Goal: Task Accomplishment & Management: Manage account settings

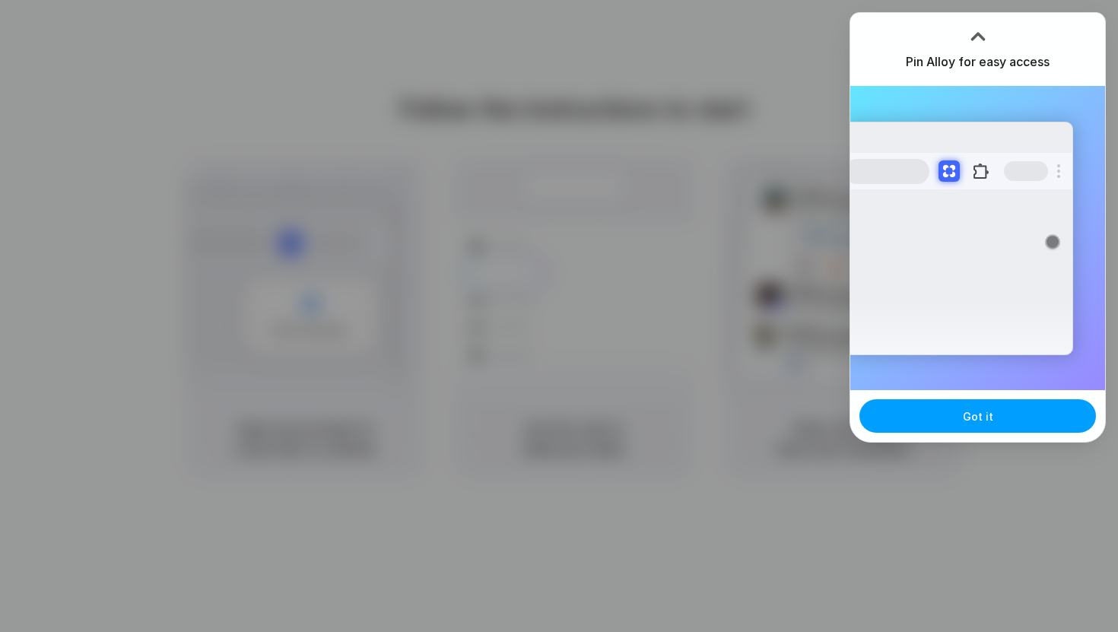
click at [976, 411] on span "Got it" at bounding box center [978, 416] width 30 height 16
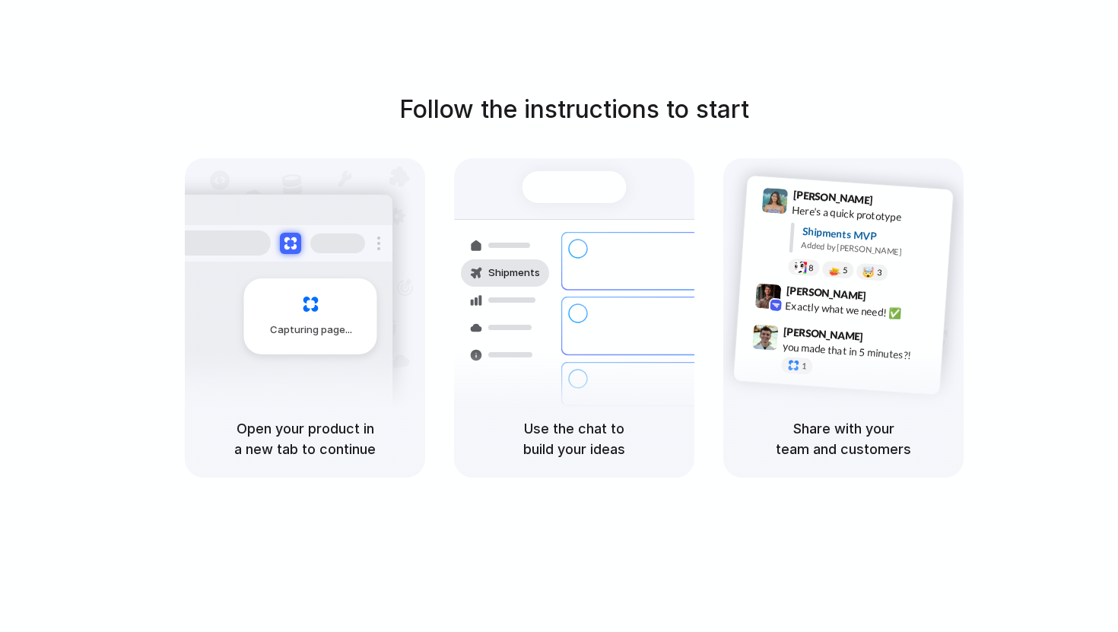
click at [551, 557] on div "Follow the instructions to start Capturing page Open your product in a new tab …" at bounding box center [574, 331] width 1148 height 662
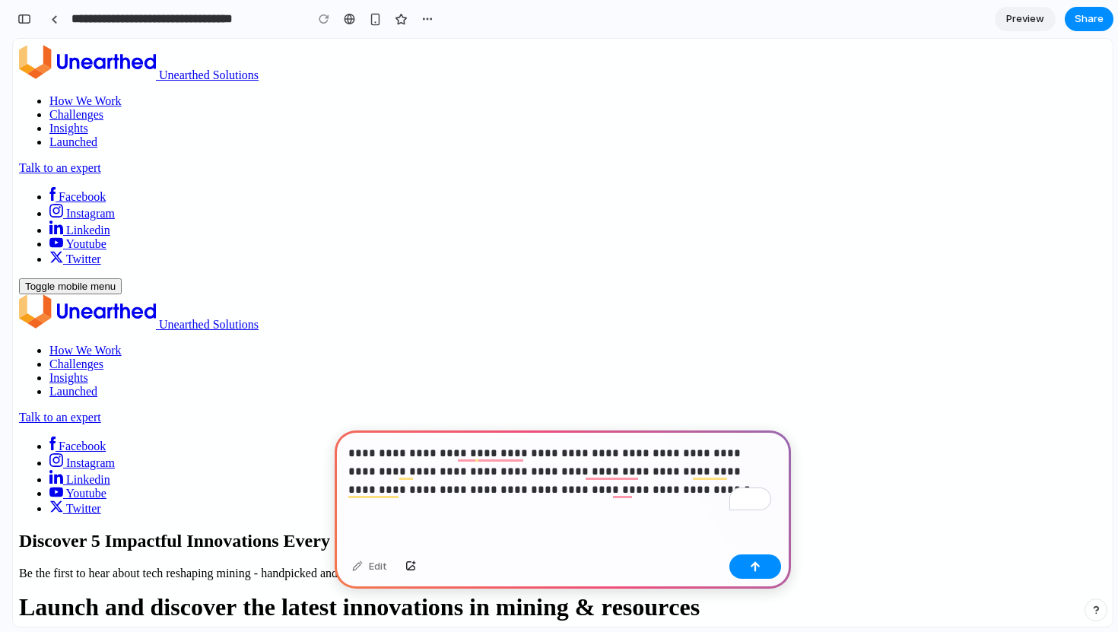
click at [582, 481] on p "**********" at bounding box center [559, 471] width 423 height 55
click at [640, 481] on p "**********" at bounding box center [559, 471] width 423 height 55
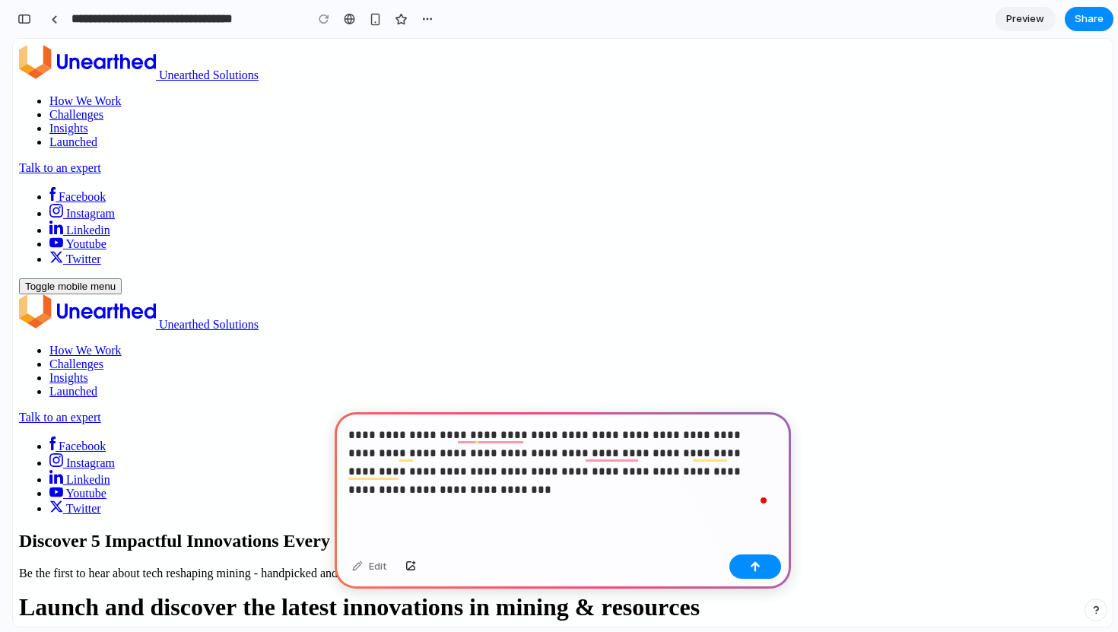
click at [748, 553] on div "Edit" at bounding box center [563, 568] width 456 height 40
click at [753, 562] on div "button" at bounding box center [755, 566] width 11 height 11
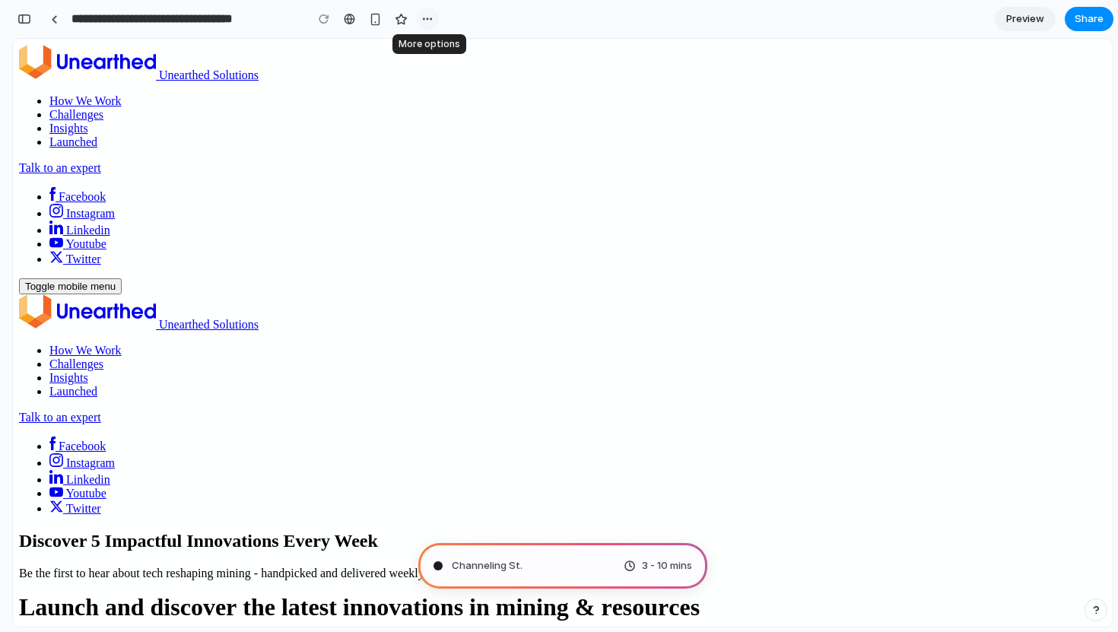
click at [428, 17] on div "button" at bounding box center [427, 19] width 12 height 12
click at [481, 17] on div "Duplicate Delete" at bounding box center [559, 316] width 1118 height 632
click at [25, 18] on div "button" at bounding box center [24, 19] width 14 height 11
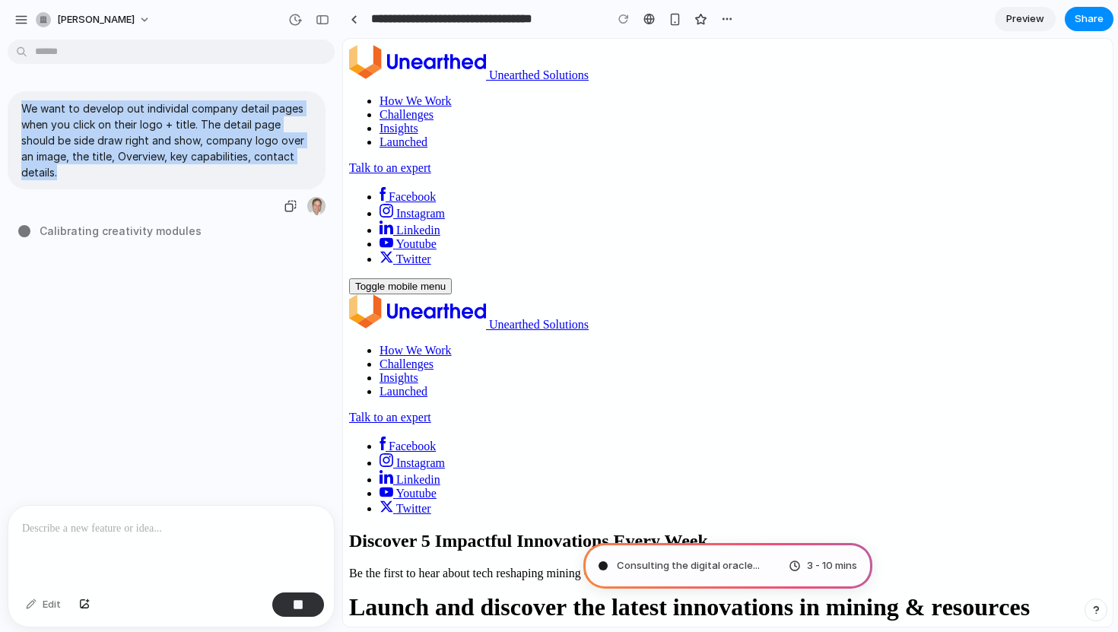
drag, startPoint x: 56, startPoint y: 172, endPoint x: 9, endPoint y: 97, distance: 88.4
click at [9, 97] on div "We want to develop out individal company detail pages when you click on their l…" at bounding box center [167, 153] width 318 height 125
copy p "We want to develop out individal company detail pages when you click on their l…"
click at [352, 14] on link at bounding box center [353, 19] width 23 height 23
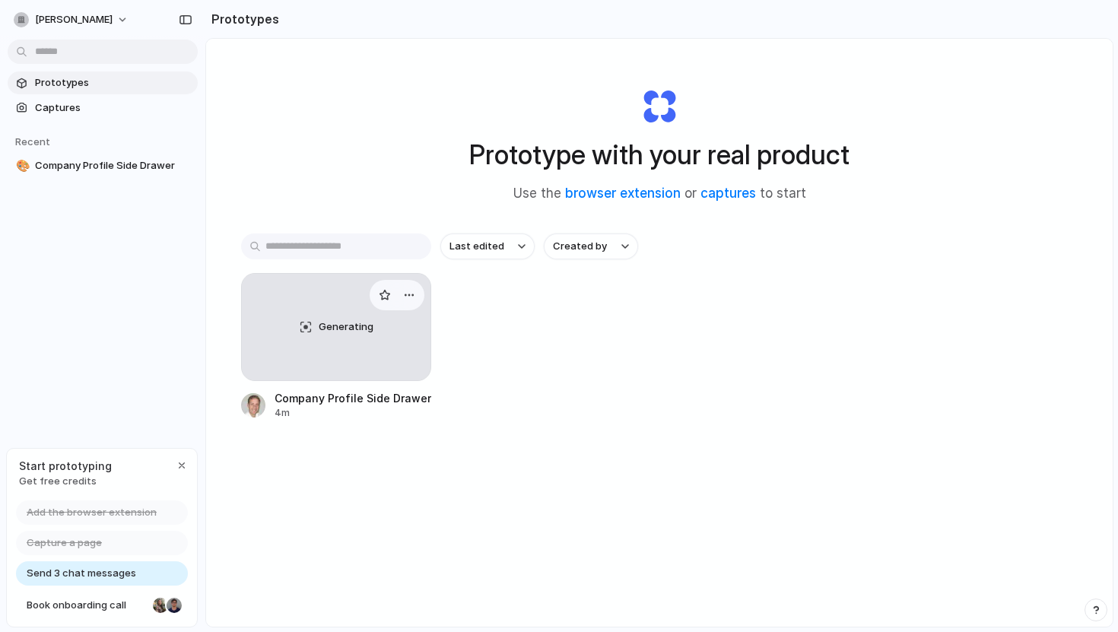
click at [298, 335] on div "Generating" at bounding box center [336, 327] width 189 height 106
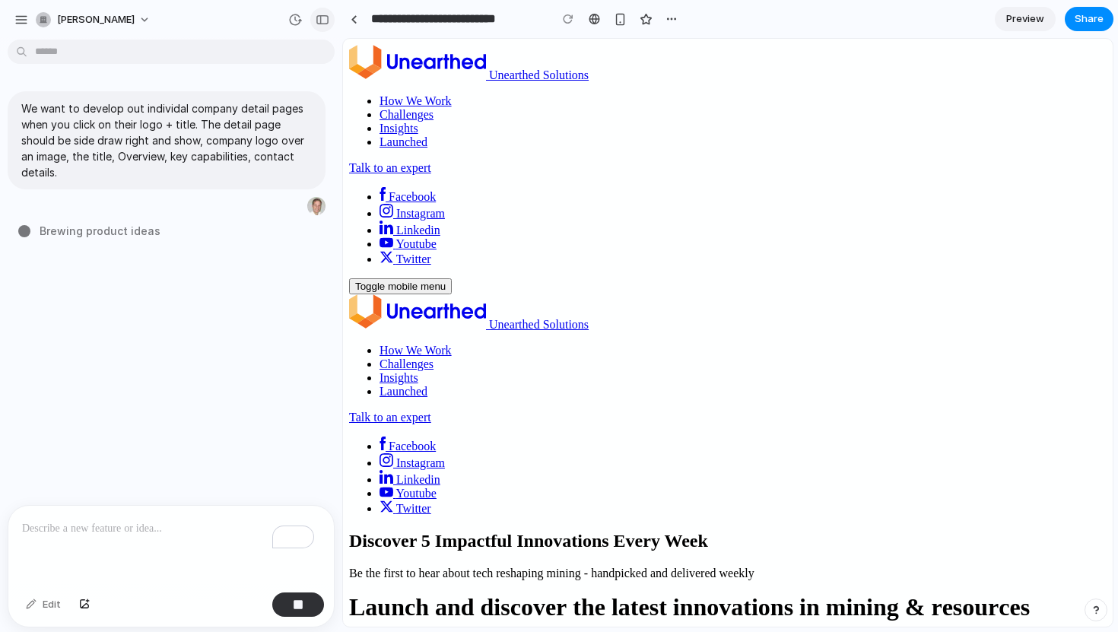
click at [319, 21] on div "button" at bounding box center [323, 19] width 14 height 11
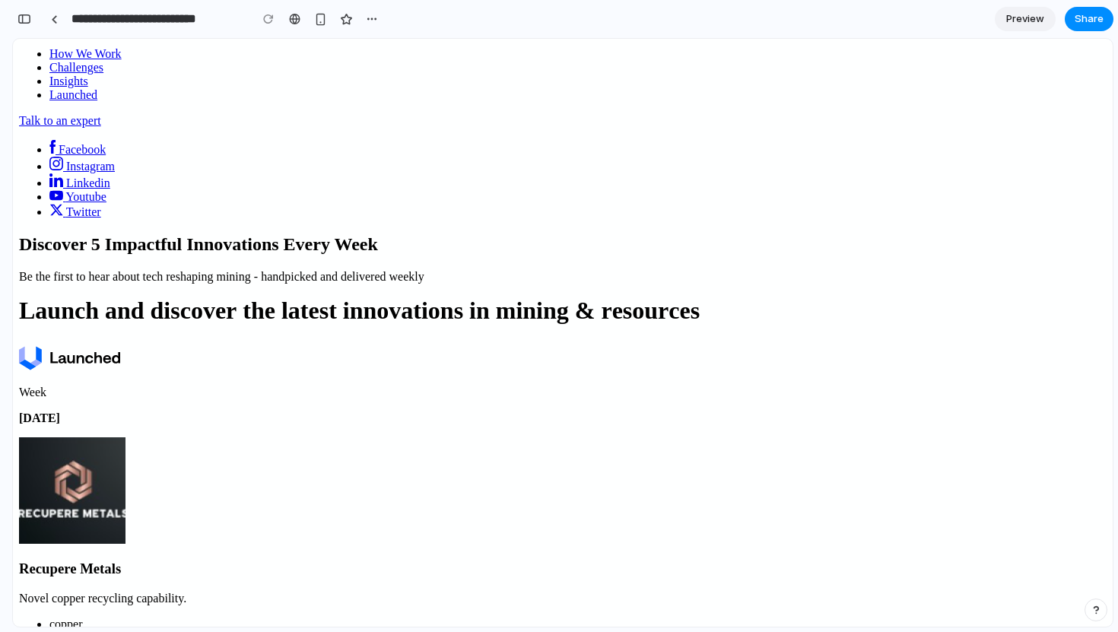
scroll to position [301, 0]
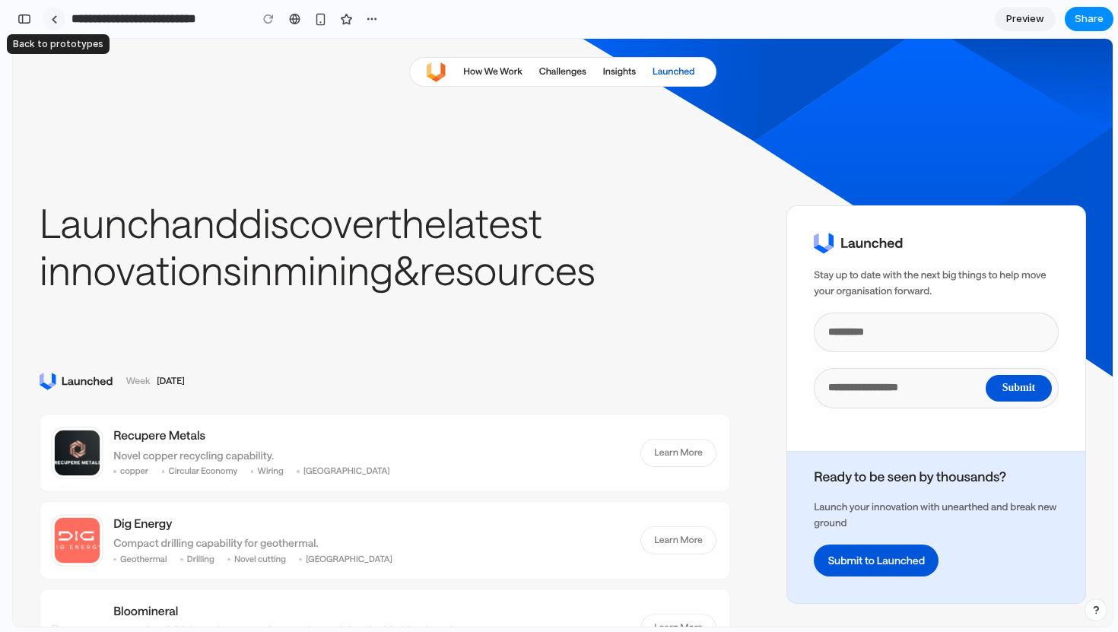
scroll to position [451, 0]
click at [54, 18] on div at bounding box center [54, 19] width 7 height 8
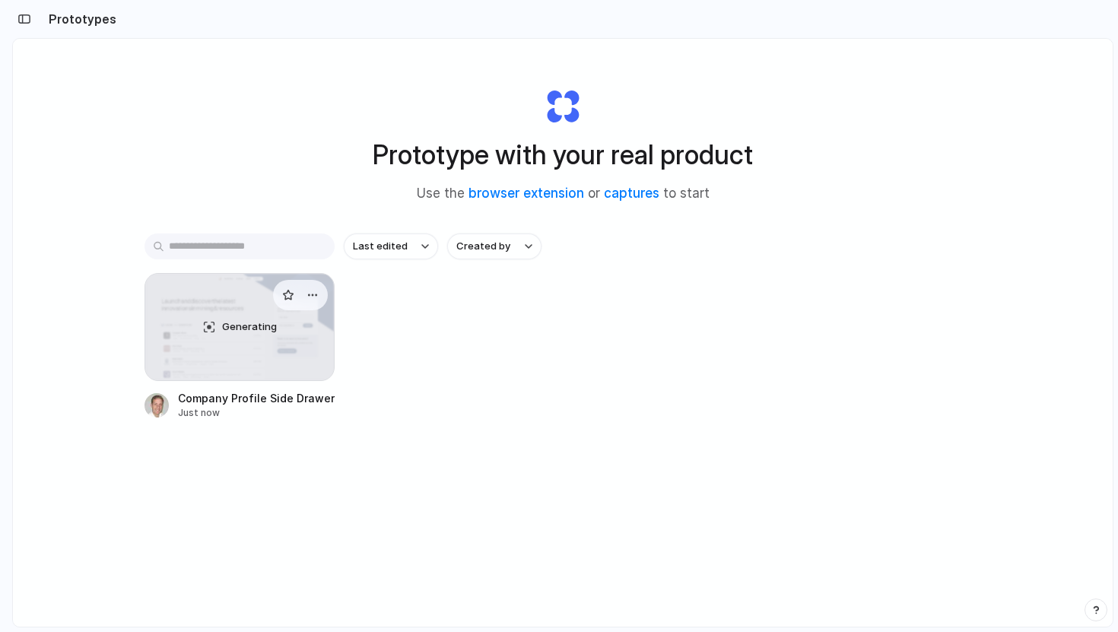
click at [240, 313] on div "Generating" at bounding box center [239, 327] width 189 height 106
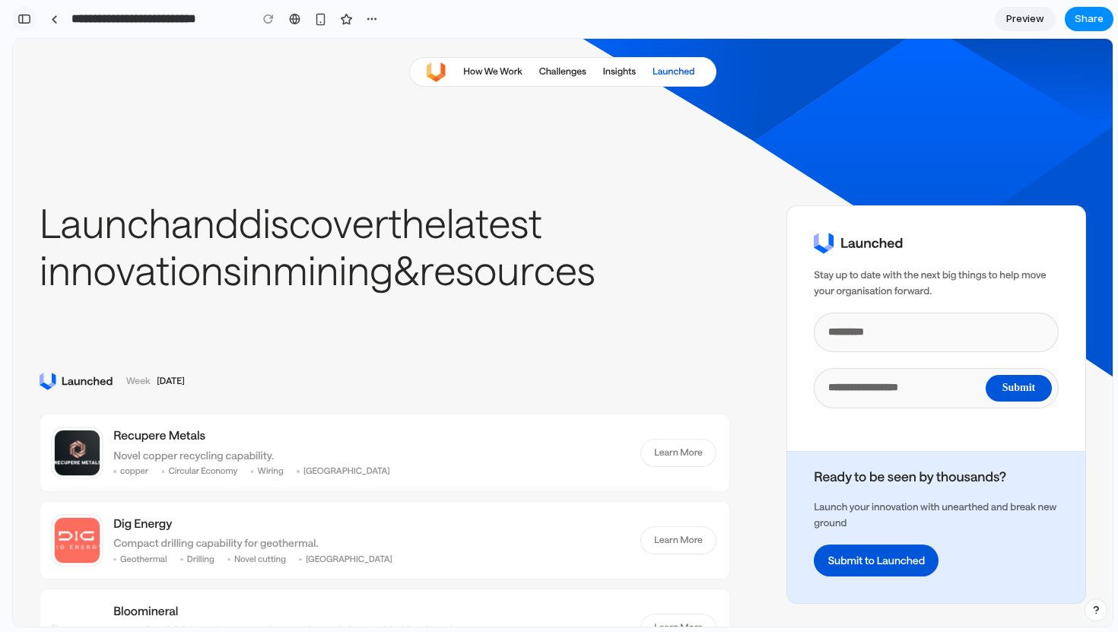
click at [21, 11] on button "button" at bounding box center [24, 19] width 24 height 24
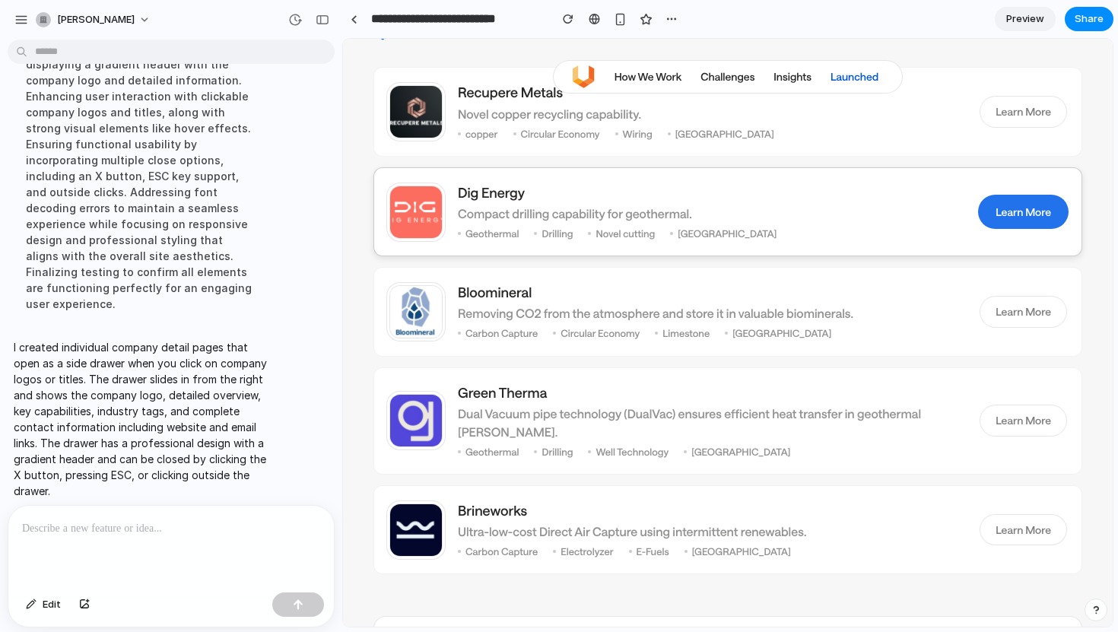
scroll to position [581, 0]
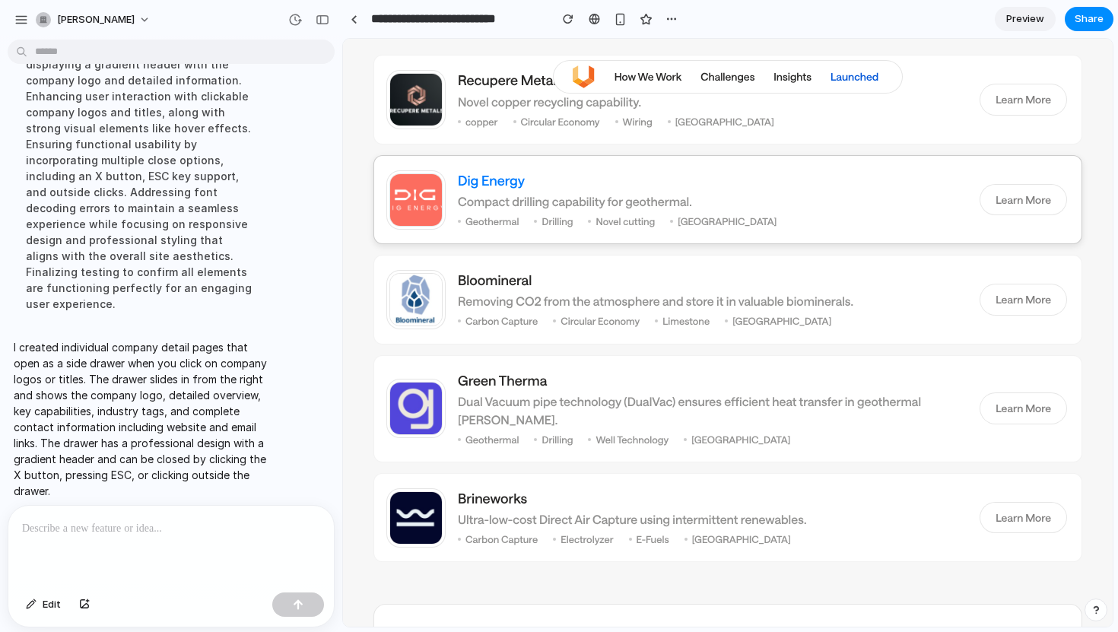
click at [484, 187] on h3 "Dig Energy" at bounding box center [711, 180] width 507 height 19
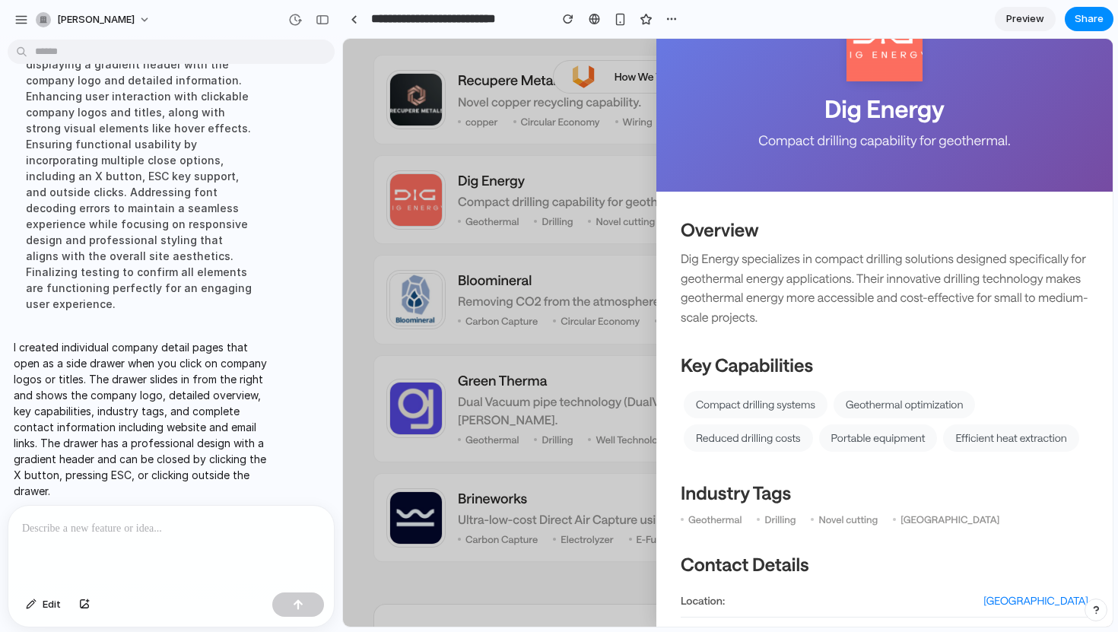
scroll to position [0, 0]
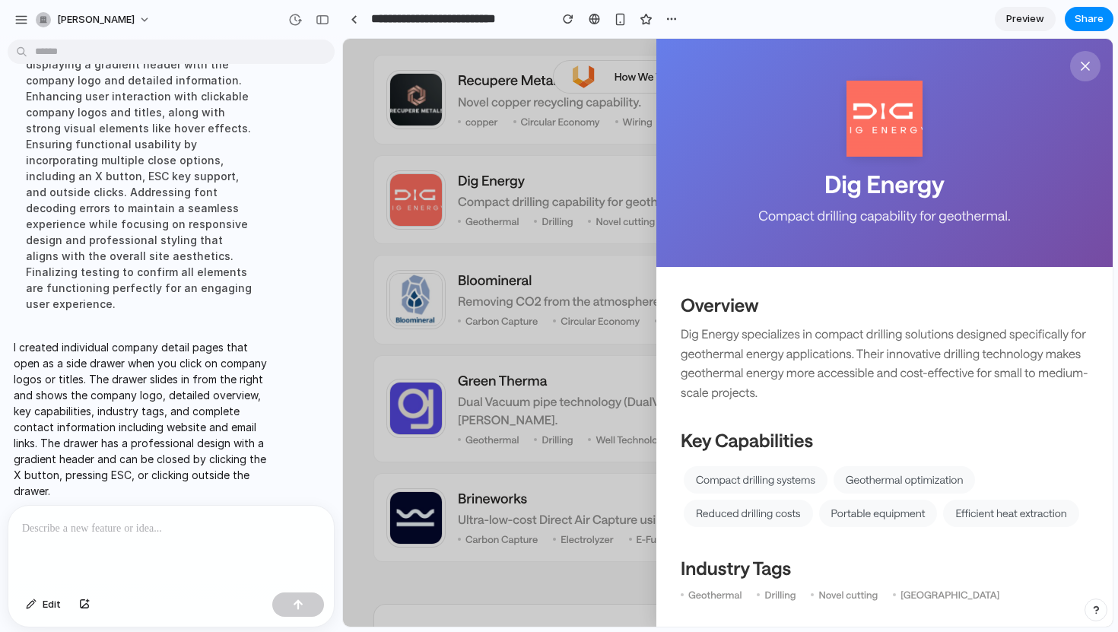
click at [570, 254] on div "Dig Energy Compact drilling capability for geothermal. Overview Dig Energy spec…" at bounding box center [728, 333] width 770 height 588
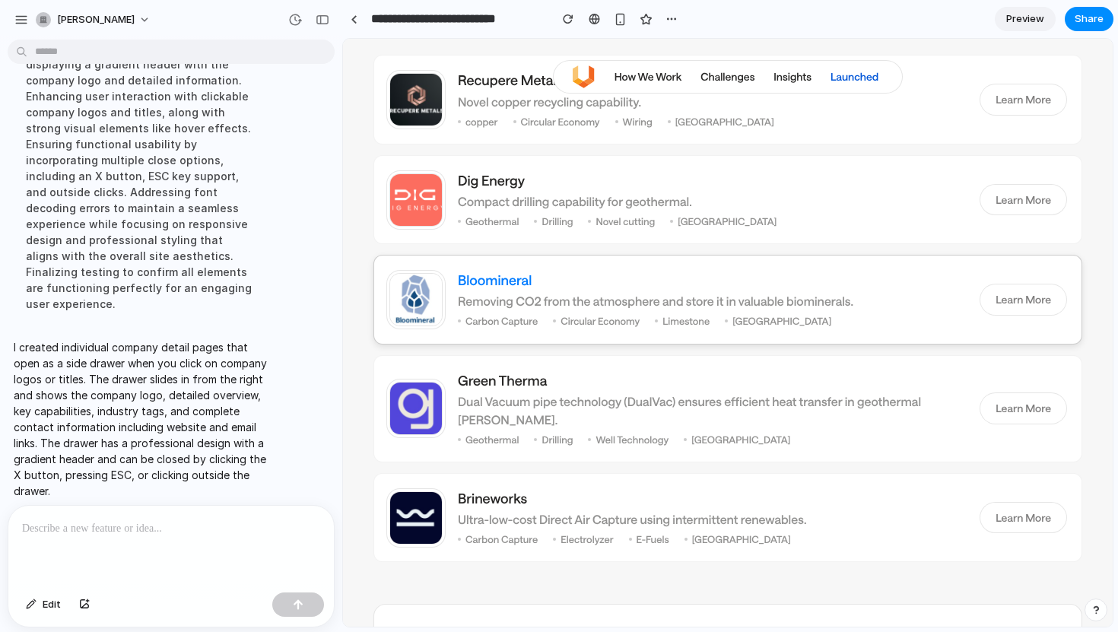
click at [490, 285] on h3 "Bloomineral" at bounding box center [711, 280] width 507 height 19
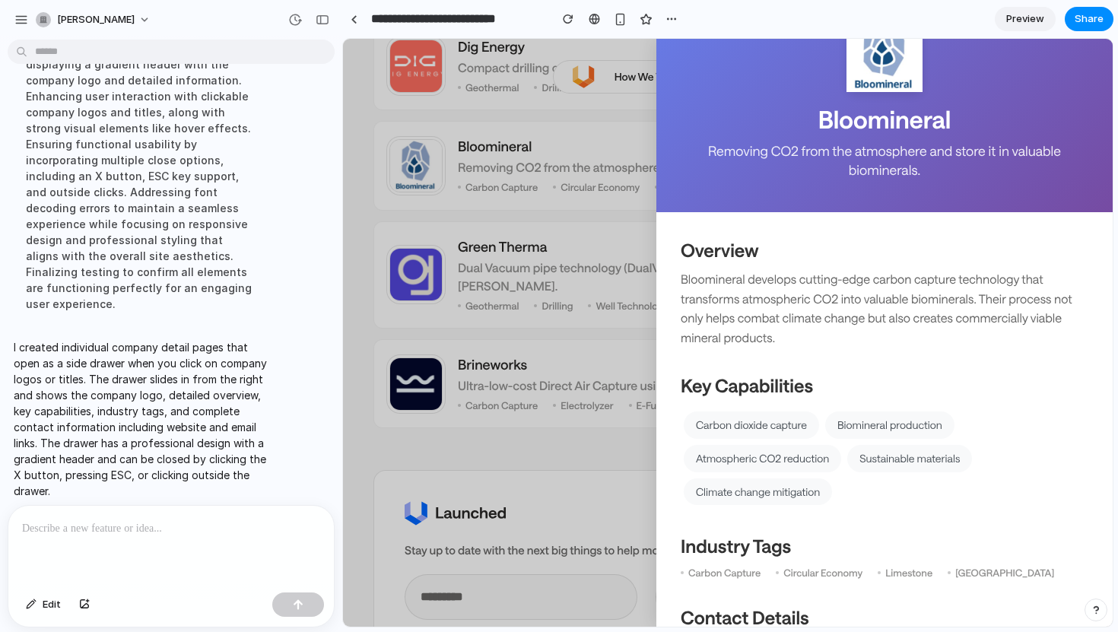
scroll to position [217, 0]
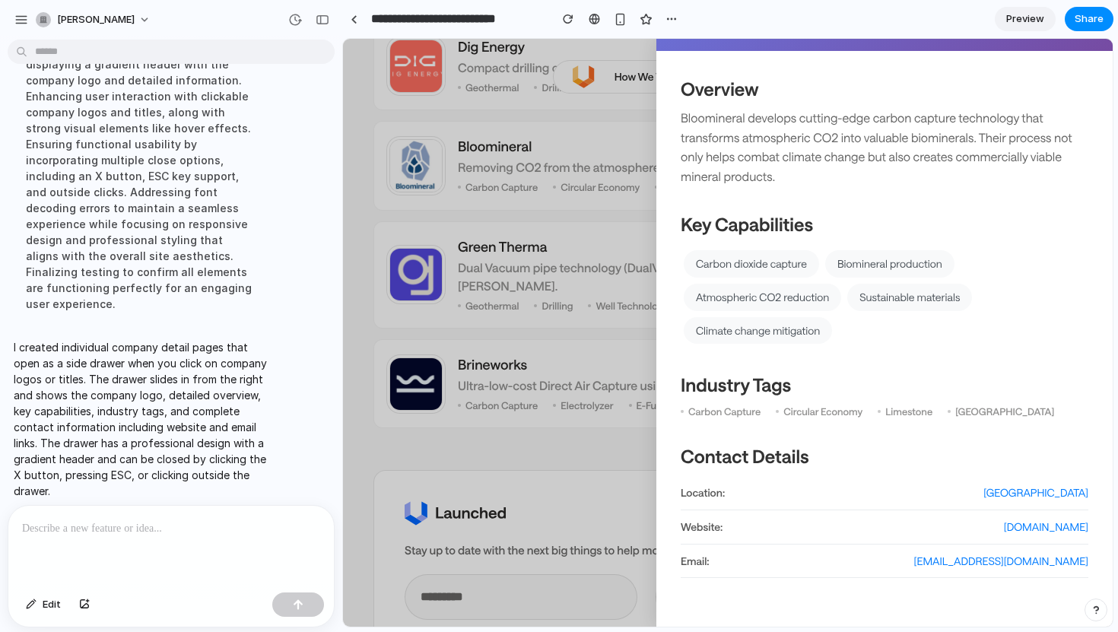
click at [347, 452] on div "Bloomineral Removing CO2 from the atmosphere and store it in valuable biominera…" at bounding box center [728, 333] width 770 height 588
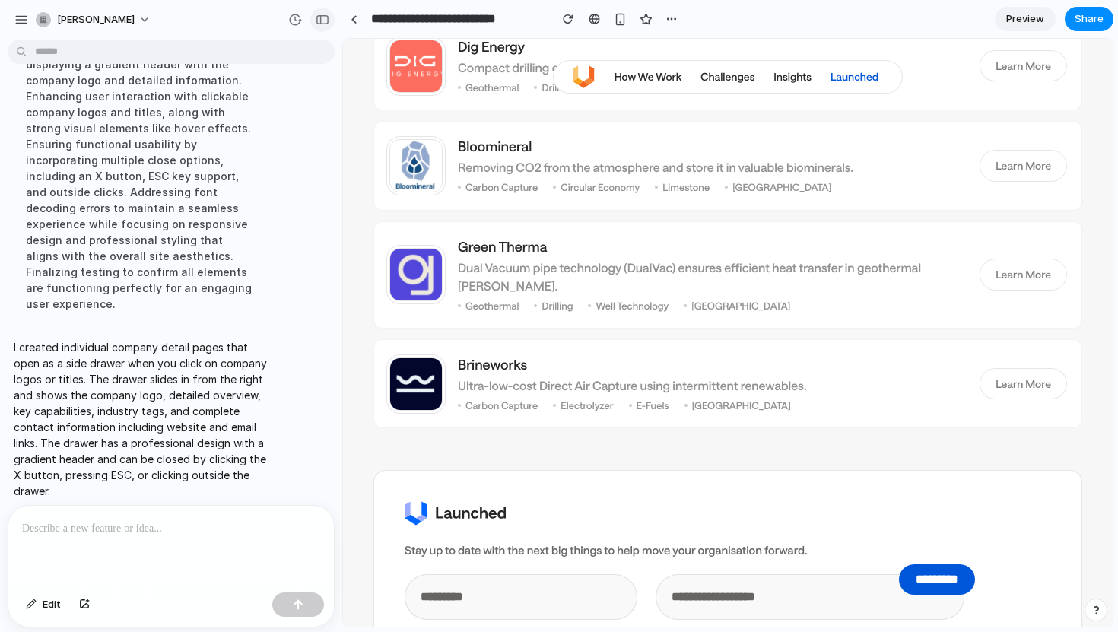
click at [322, 20] on div "button" at bounding box center [323, 19] width 14 height 11
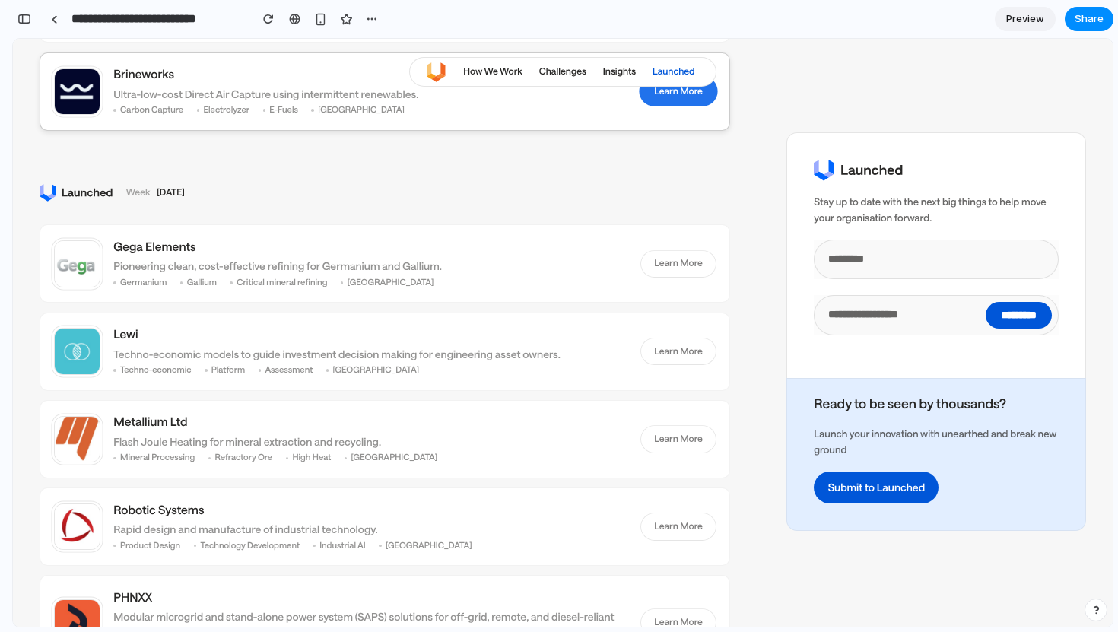
scroll to position [816, 0]
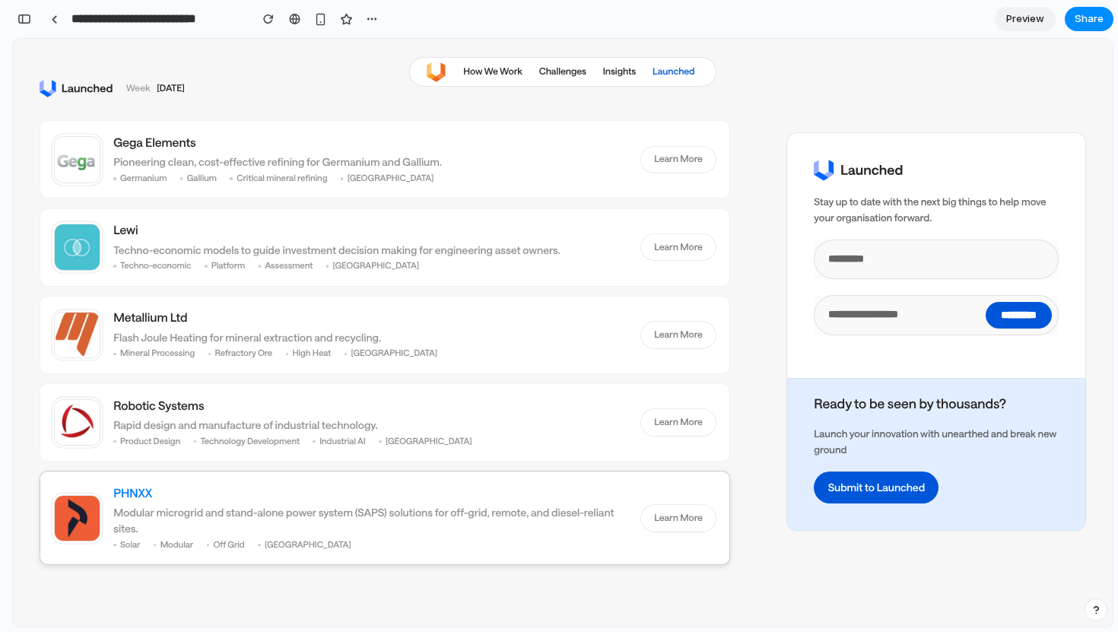
click at [348, 491] on h3 "PHNXX" at bounding box center [370, 493] width 514 height 17
click at [119, 492] on h3 "PHNXX" at bounding box center [370, 493] width 514 height 17
click at [144, 409] on h3 "Robotic Systems" at bounding box center [370, 406] width 514 height 17
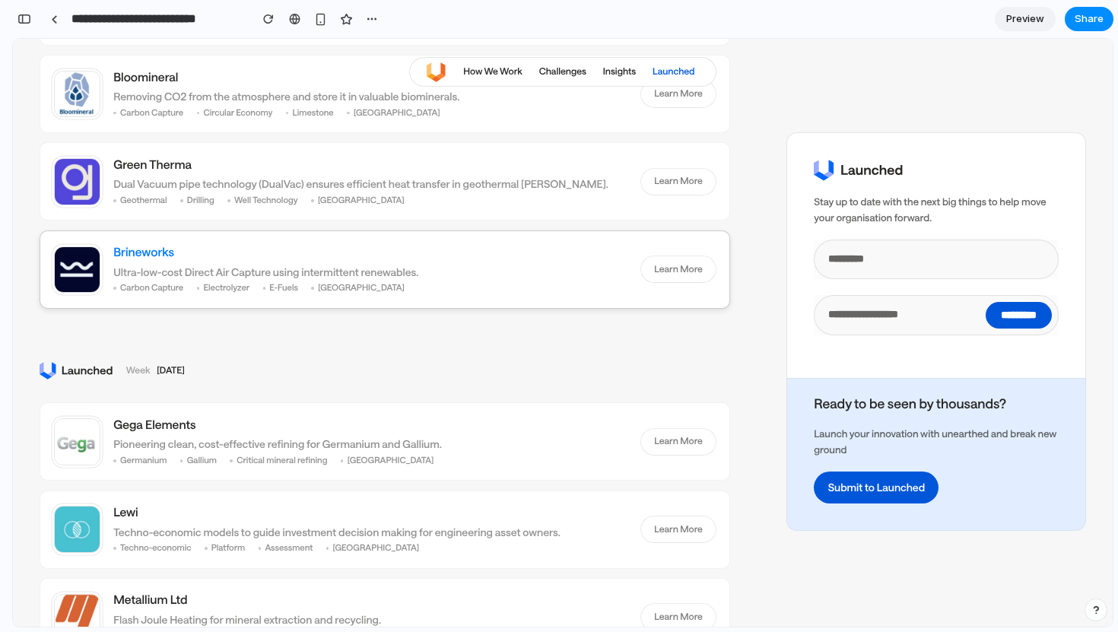
click at [141, 248] on h3 "Brineworks" at bounding box center [370, 252] width 514 height 17
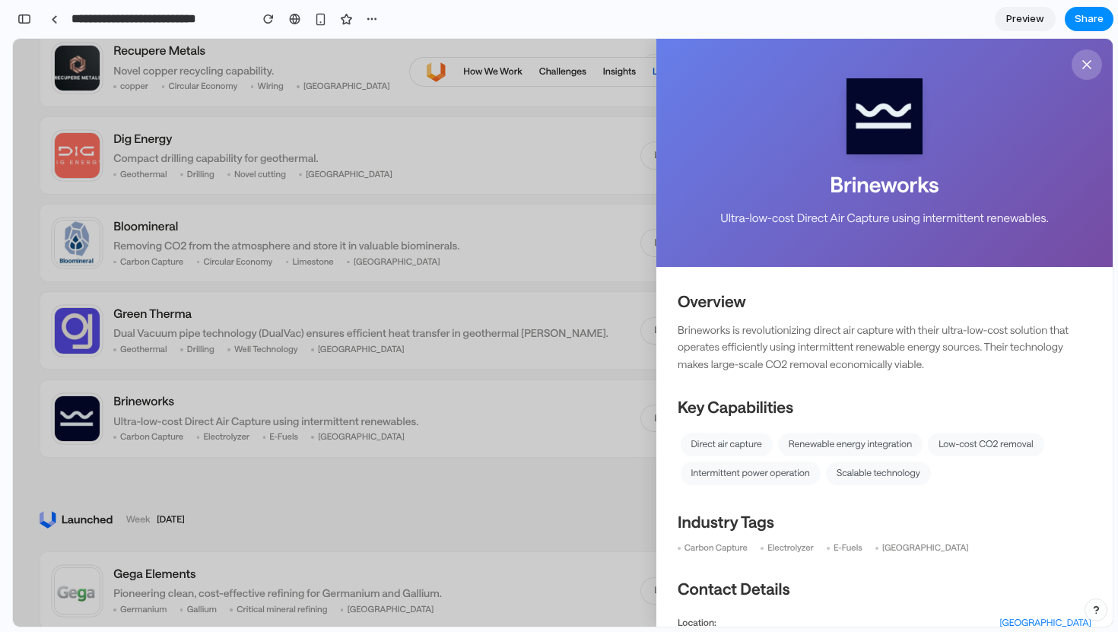
scroll to position [314, 0]
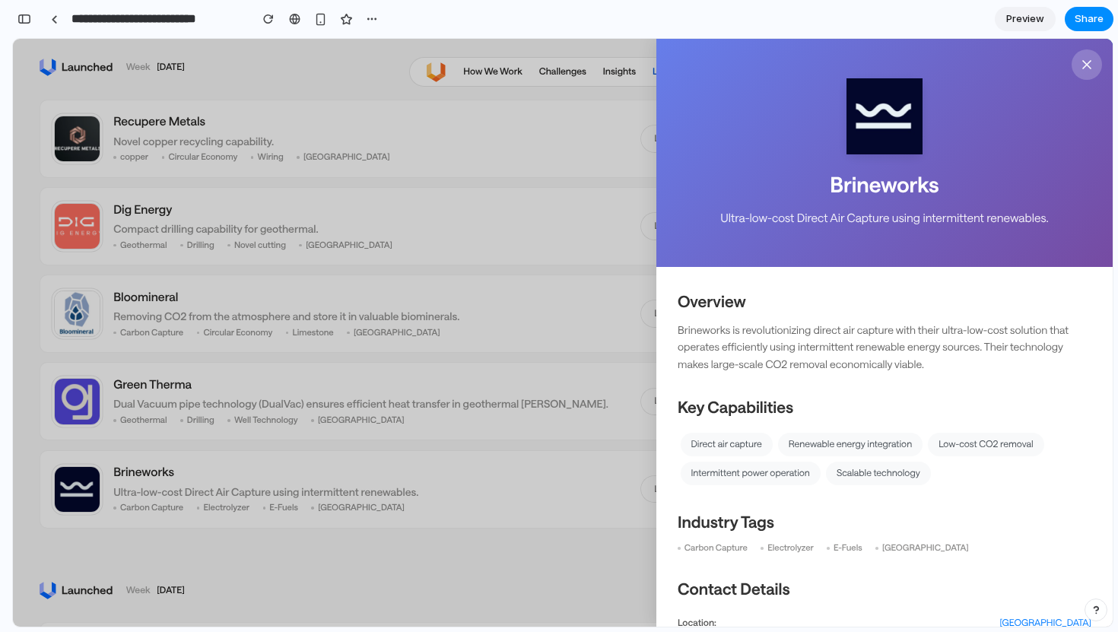
click at [137, 304] on div "Brineworks Ultra-low-cost Direct Air Capture using intermittent renewables. Ove…" at bounding box center [563, 333] width 1100 height 588
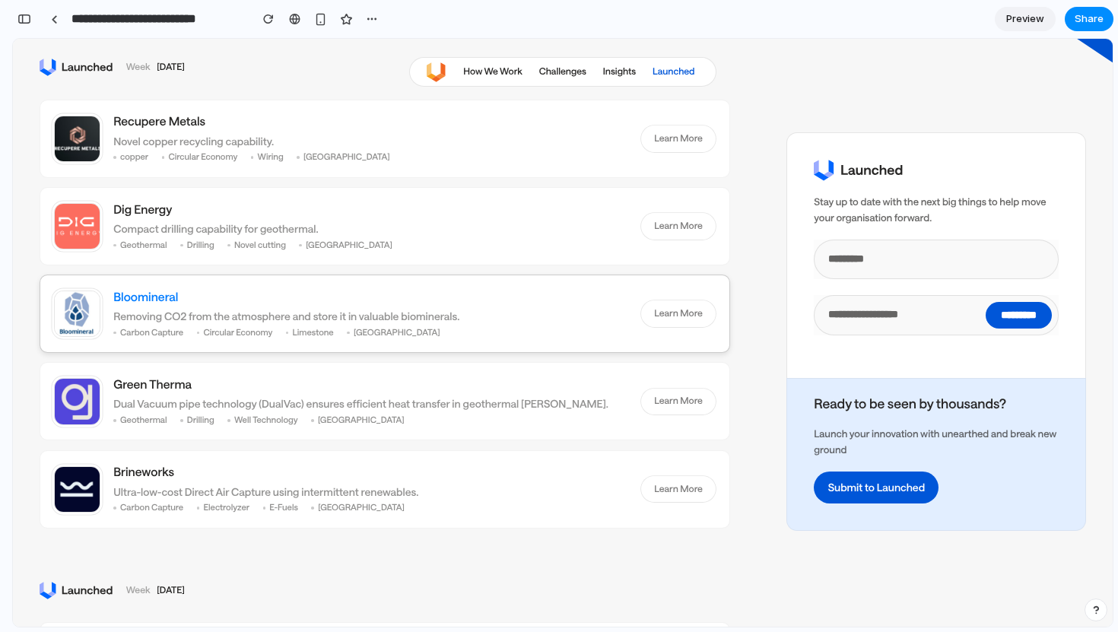
click at [145, 303] on h3 "Bloomineral" at bounding box center [370, 297] width 514 height 17
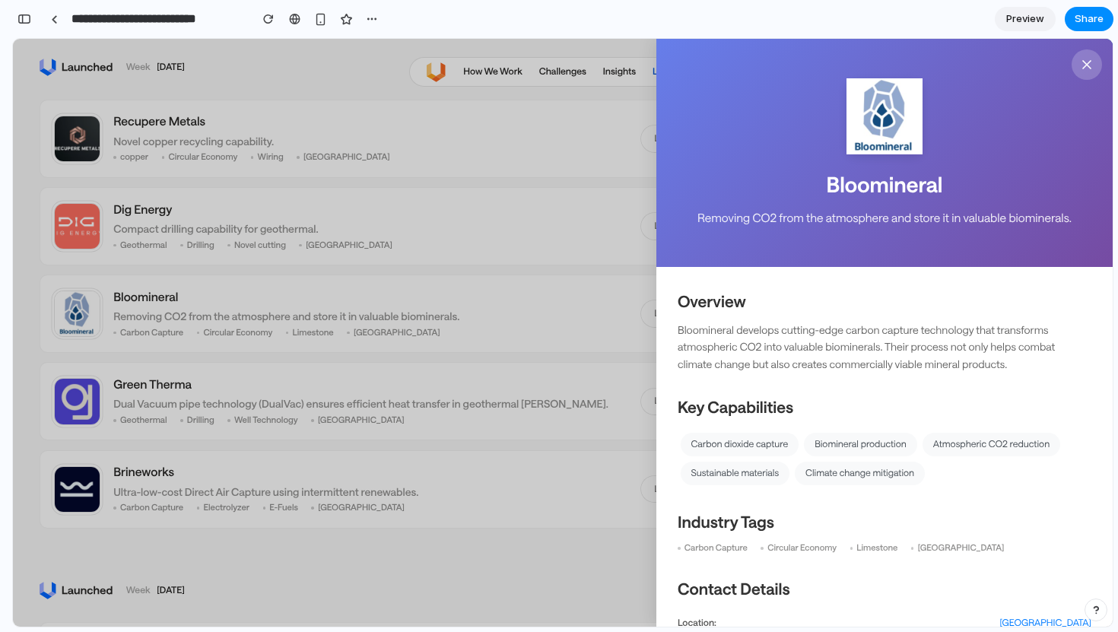
click at [154, 377] on div "Bloomineral Removing CO2 from the atmosphere and store it in valuable biominera…" at bounding box center [563, 333] width 1100 height 588
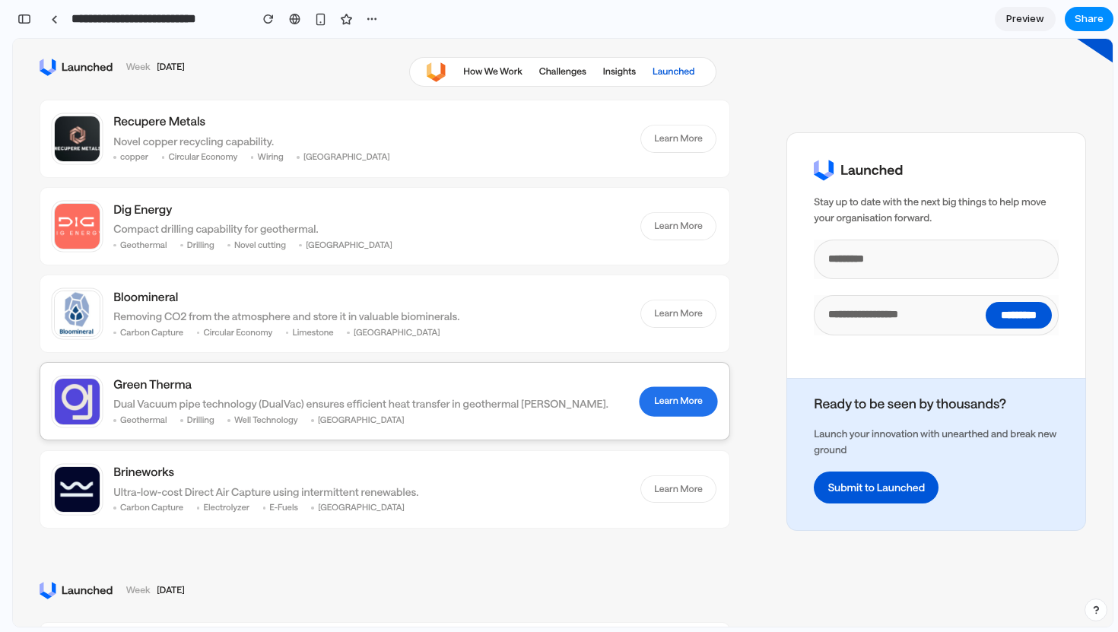
click at [641, 394] on link "Learn More" at bounding box center [678, 402] width 75 height 27
click at [148, 389] on h3 "Green Therma" at bounding box center [370, 384] width 514 height 17
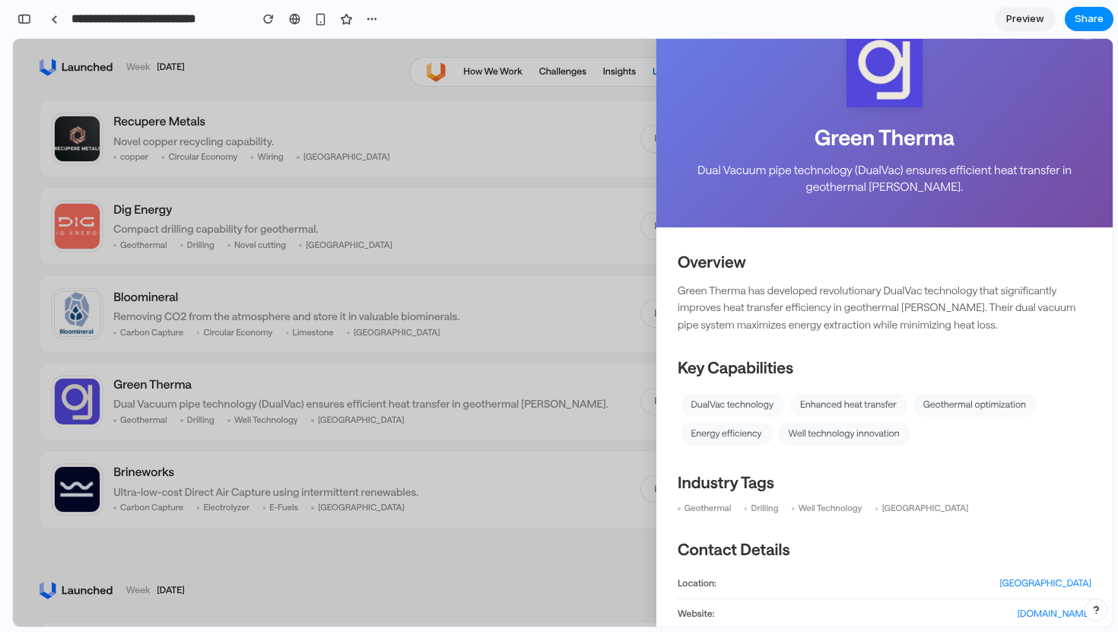
scroll to position [3, 0]
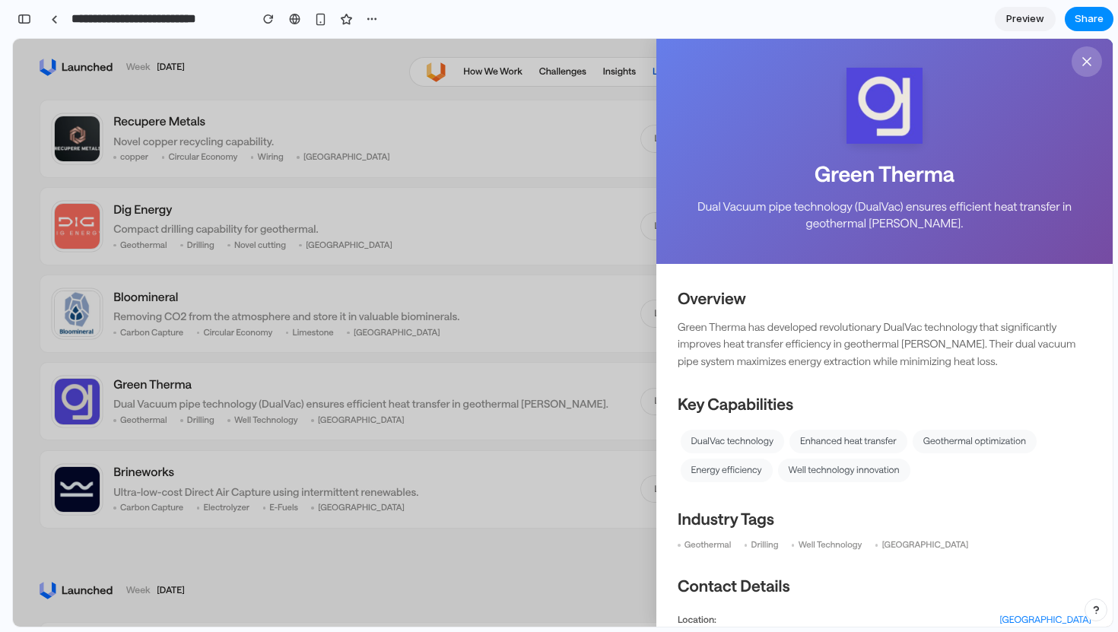
click at [503, 219] on div "Green Therma Dual Vacuum pipe technology (DualVac) ensures efficient heat trans…" at bounding box center [563, 333] width 1100 height 588
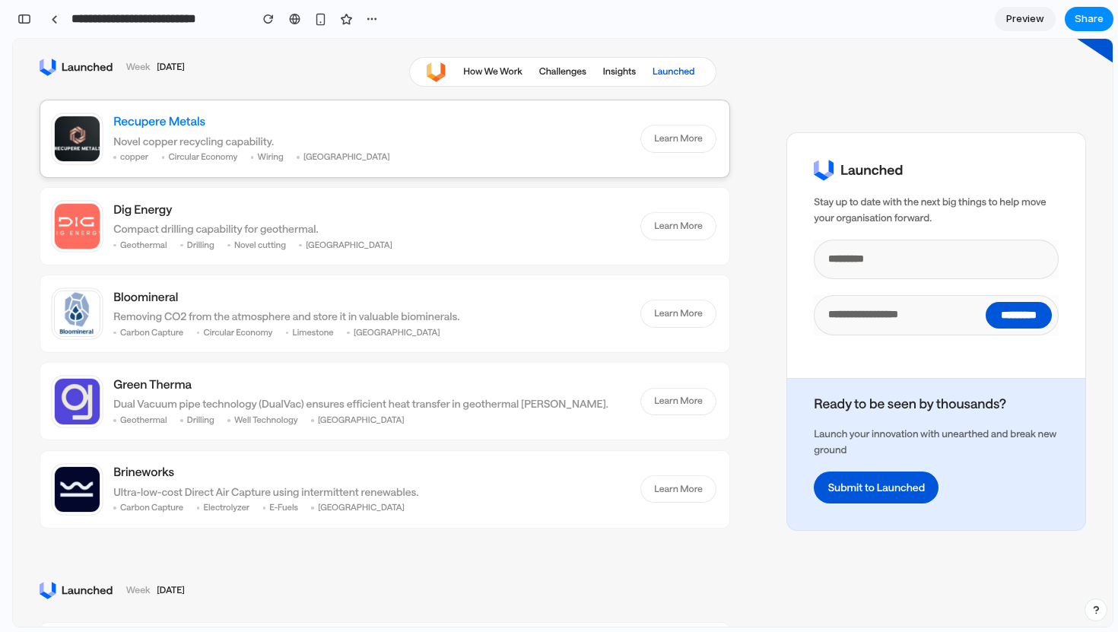
click at [133, 121] on h3 "Recupere Metals" at bounding box center [370, 121] width 514 height 17
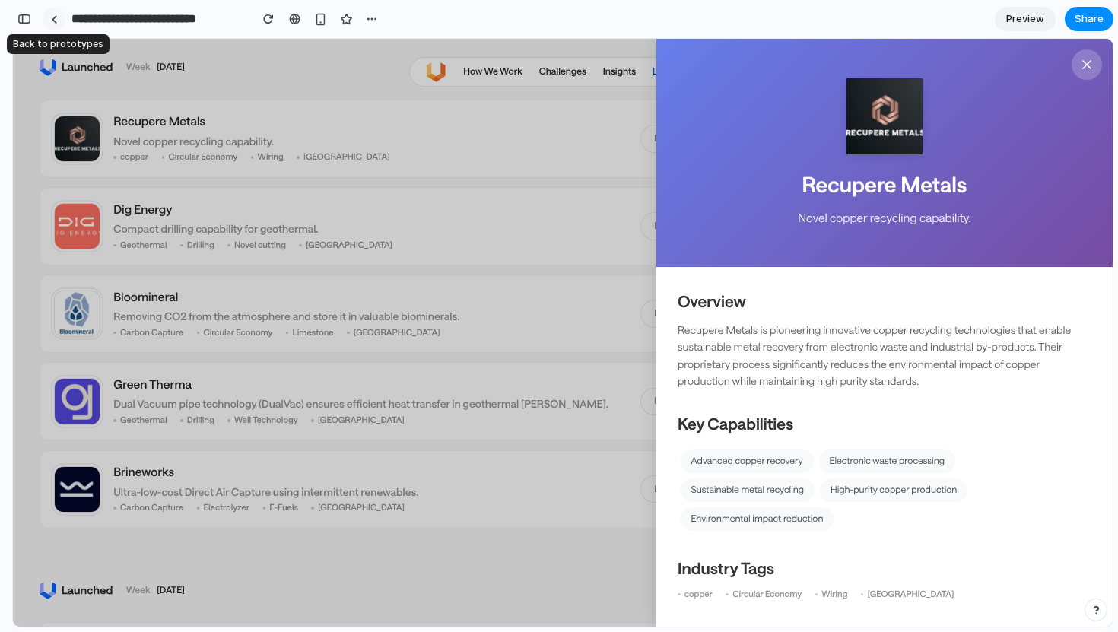
click at [53, 21] on div at bounding box center [54, 19] width 7 height 8
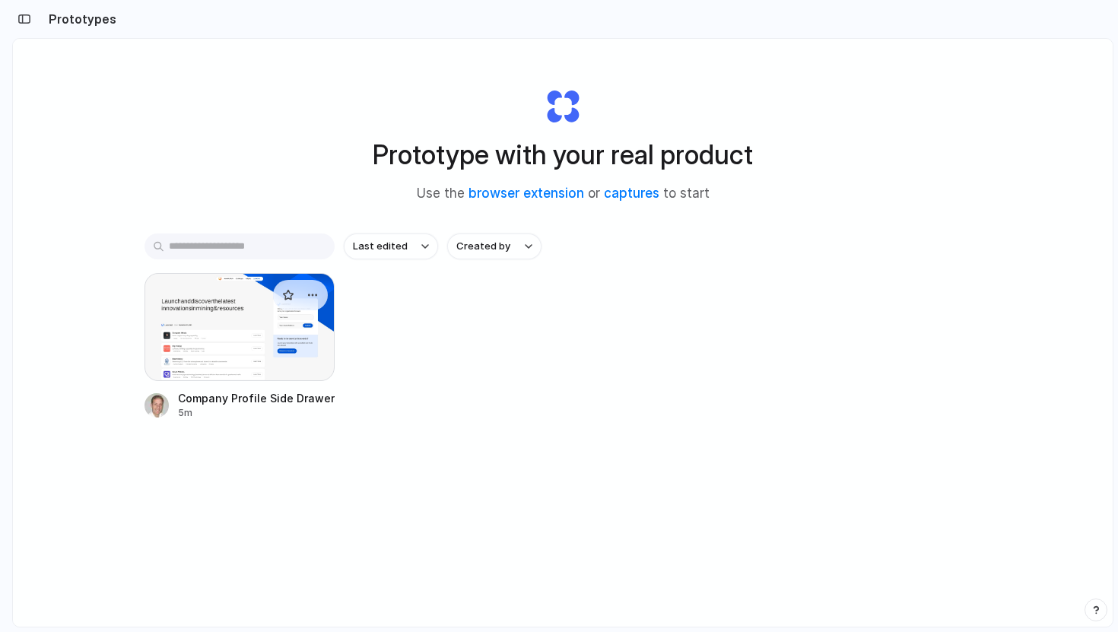
click at [215, 324] on div at bounding box center [239, 327] width 190 height 108
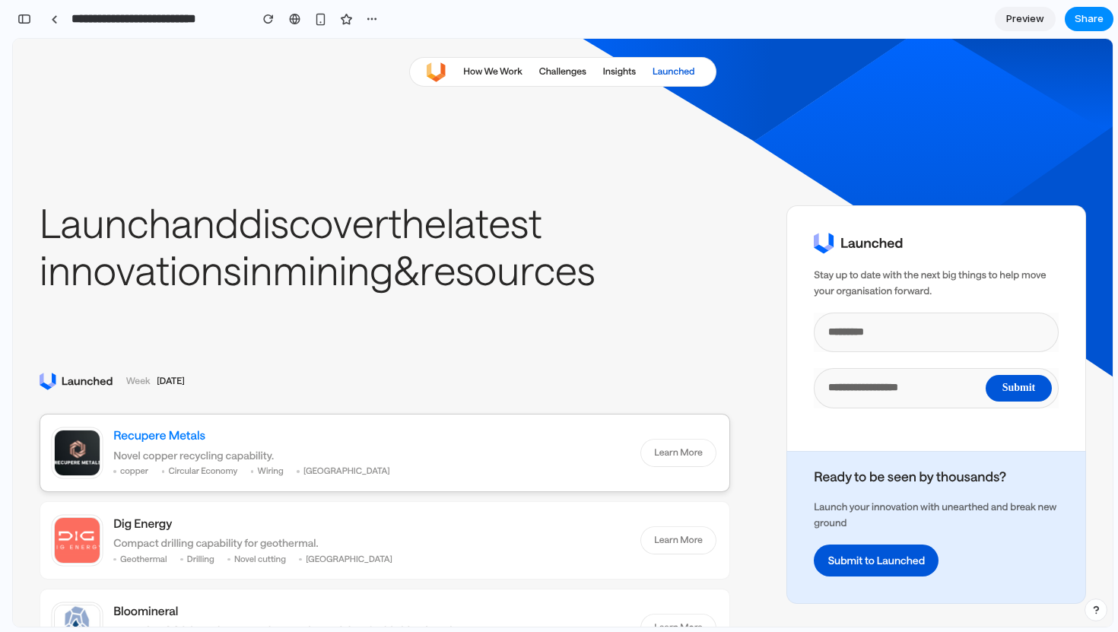
click at [143, 444] on h3 "Recupere Metals" at bounding box center [370, 435] width 514 height 17
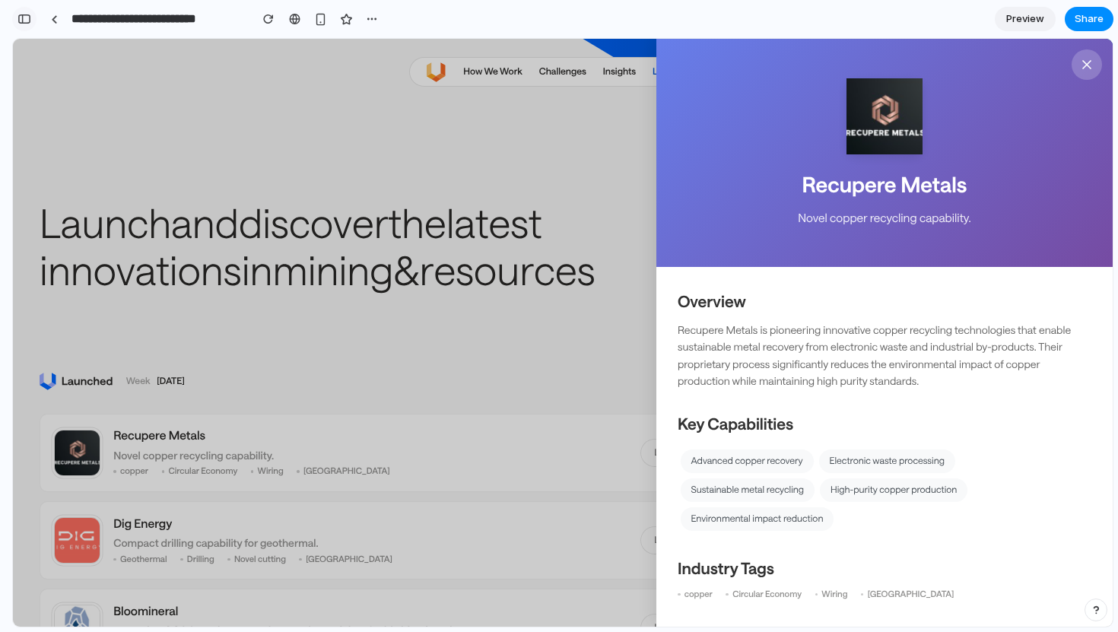
click at [25, 17] on div "button" at bounding box center [24, 19] width 14 height 11
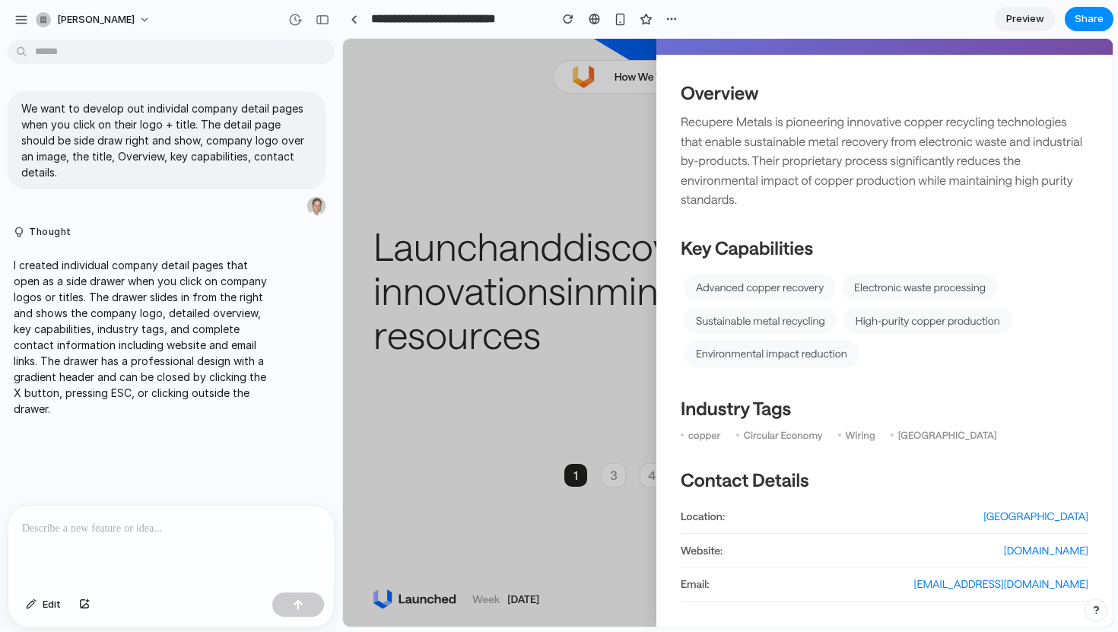
scroll to position [236, 0]
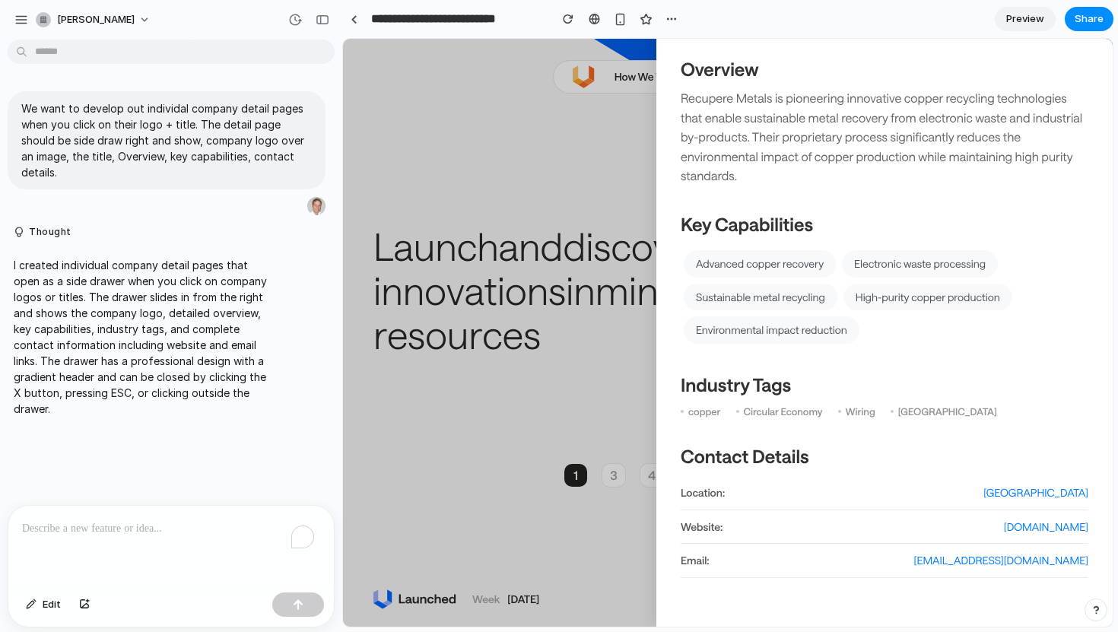
click at [154, 519] on p "To enrich screen reader interactions, please activate Accessibility in Grammarl…" at bounding box center [171, 528] width 298 height 18
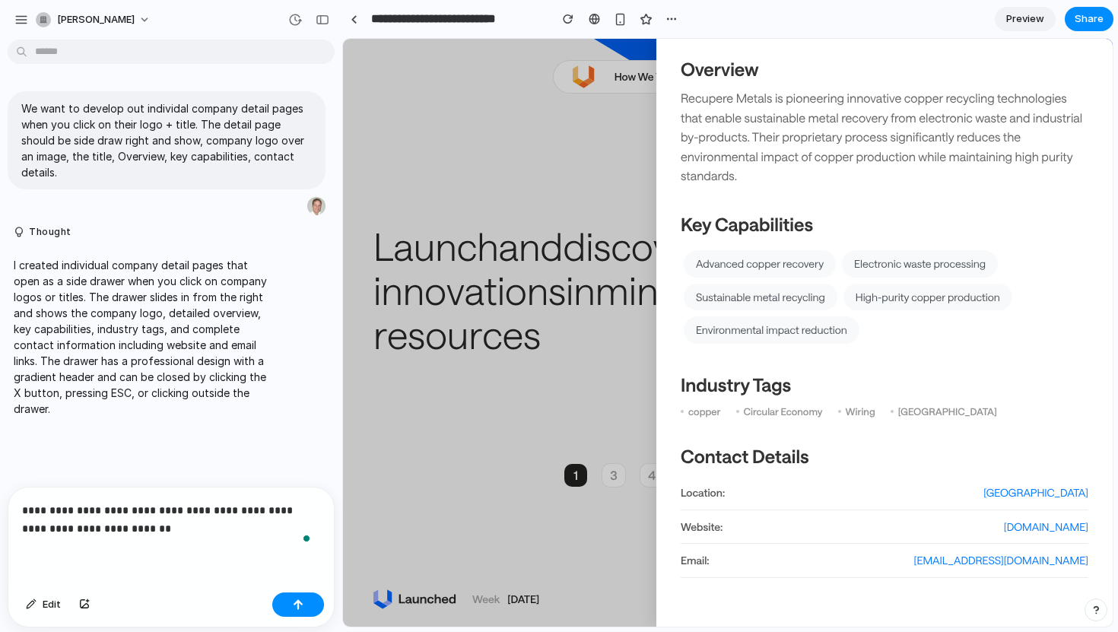
click at [488, 461] on div "Recupere Metals Novel copper recycling capability. Overview Recupere Metals is …" at bounding box center [728, 333] width 770 height 588
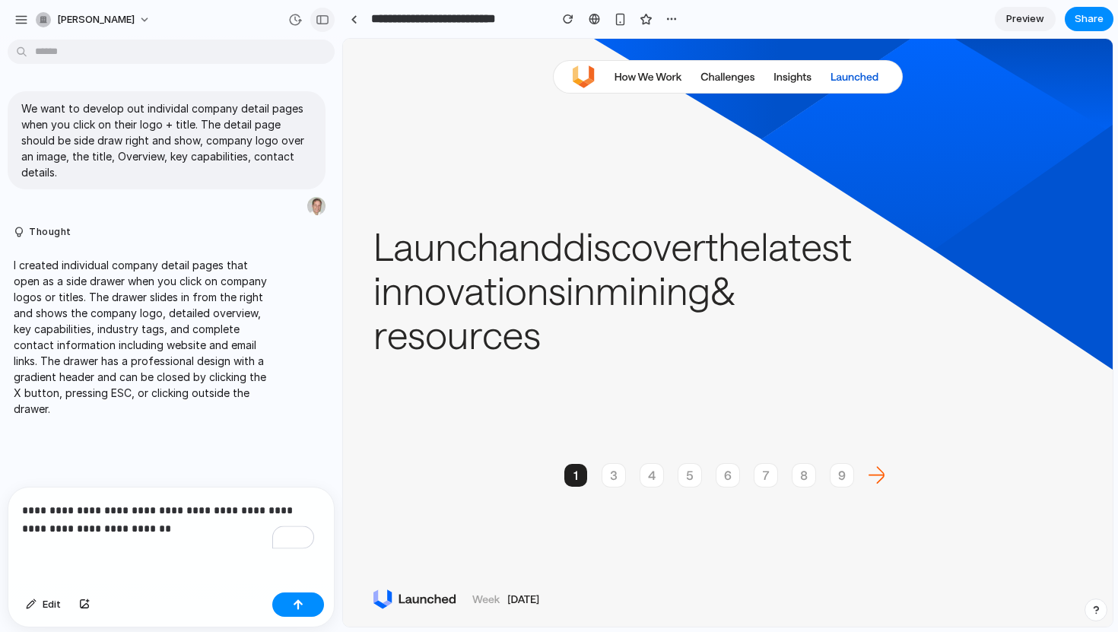
click at [319, 14] on div "button" at bounding box center [323, 19] width 14 height 11
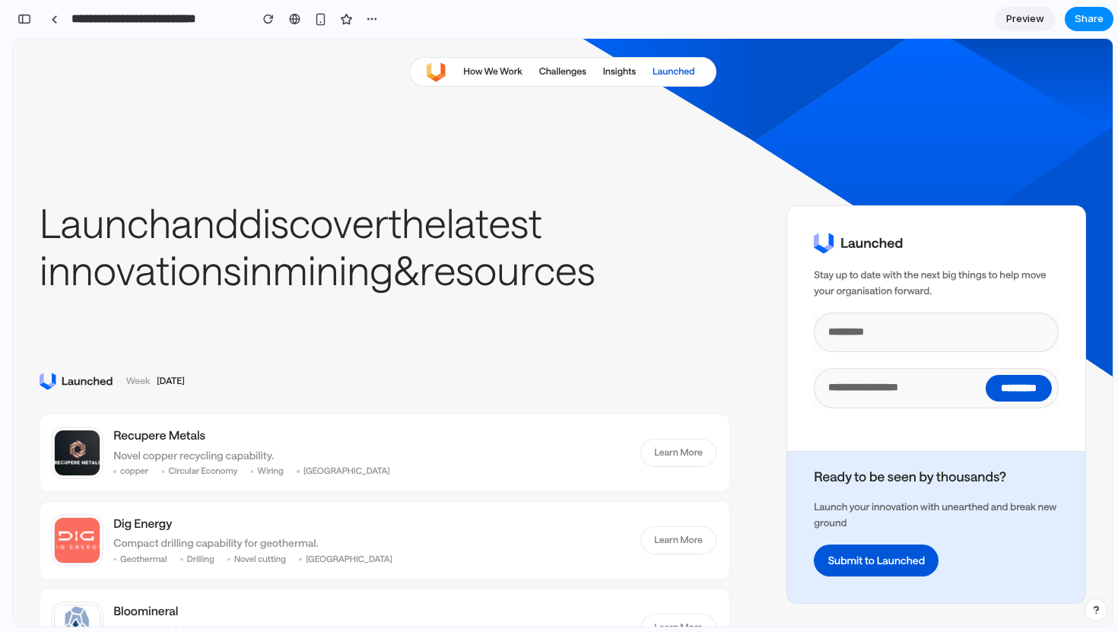
scroll to position [32, 0]
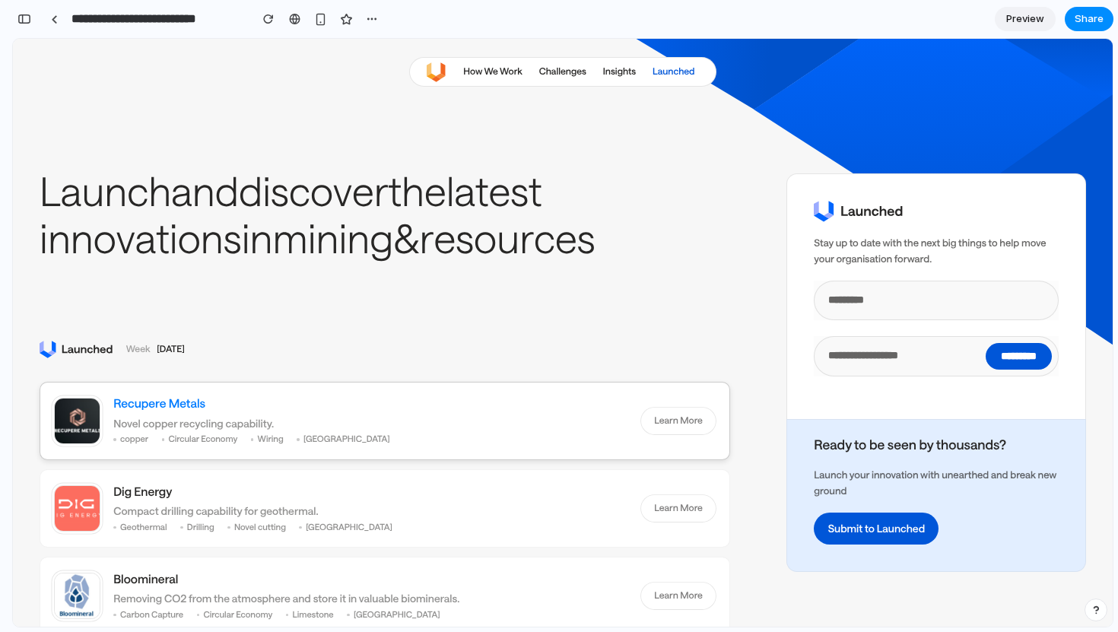
click at [141, 397] on h3 "Recupere Metals" at bounding box center [370, 403] width 514 height 17
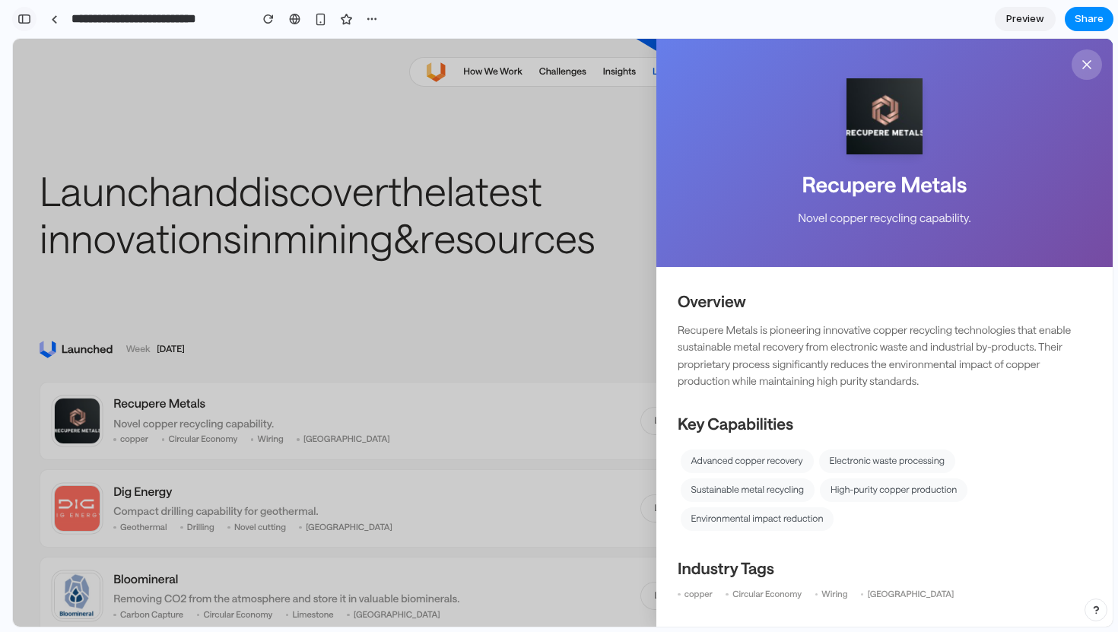
click at [24, 14] on div "button" at bounding box center [24, 19] width 14 height 11
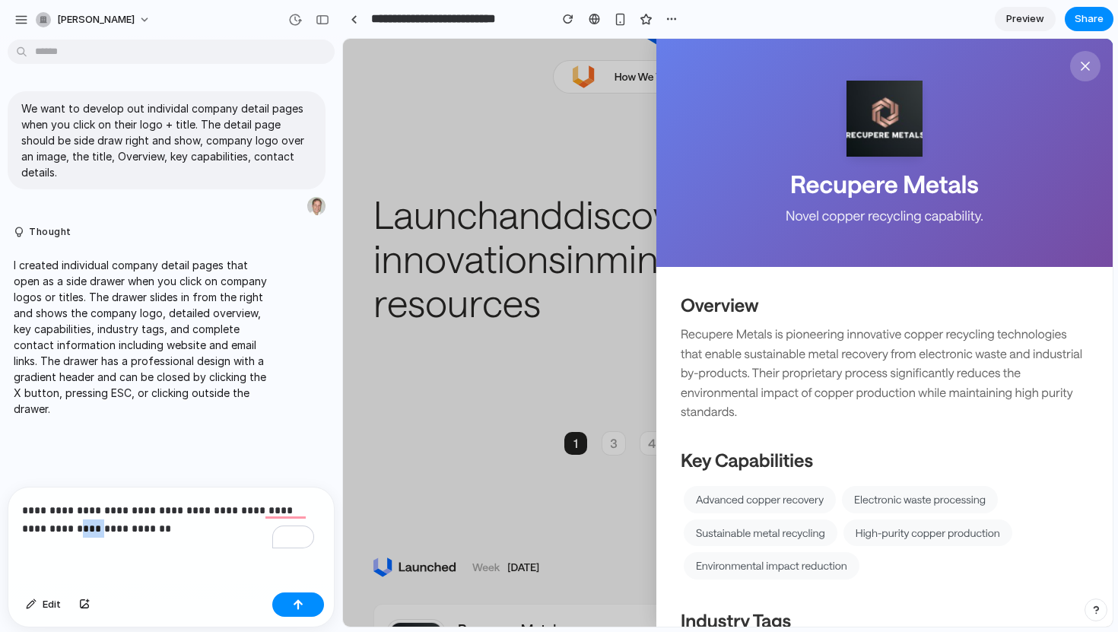
drag, startPoint x: 58, startPoint y: 519, endPoint x: 32, endPoint y: 519, distance: 25.9
click at [32, 519] on p "**********" at bounding box center [168, 519] width 292 height 36
drag, startPoint x: 103, startPoint y: 518, endPoint x: 17, endPoint y: 519, distance: 86.7
click at [17, 519] on div "**********" at bounding box center [171, 316] width 342 height 632
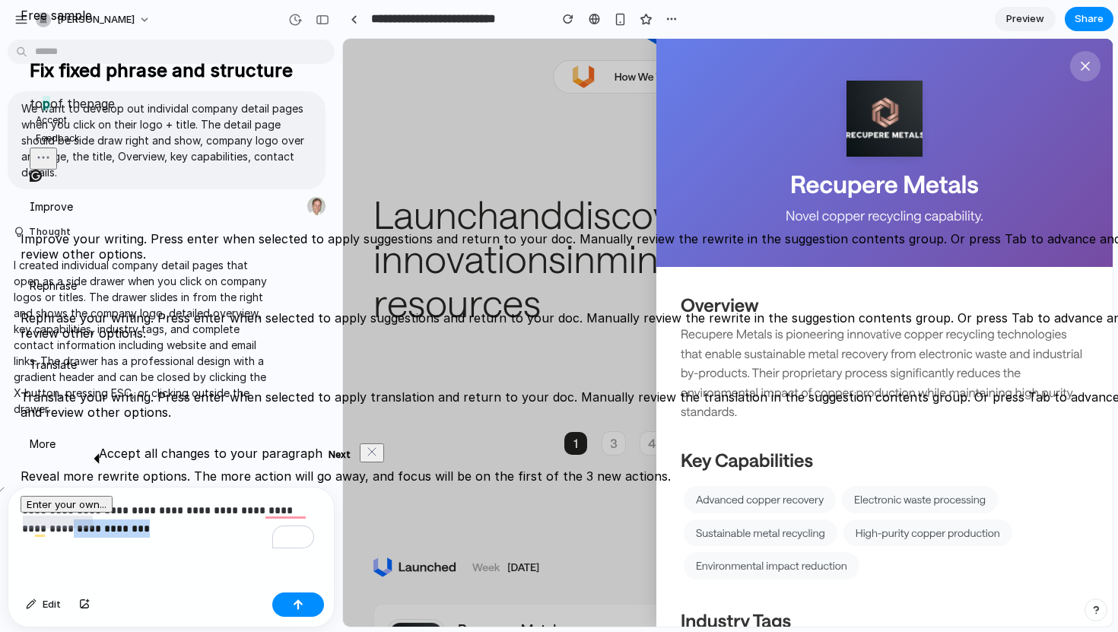
click at [126, 535] on div "**********" at bounding box center [170, 536] width 325 height 99
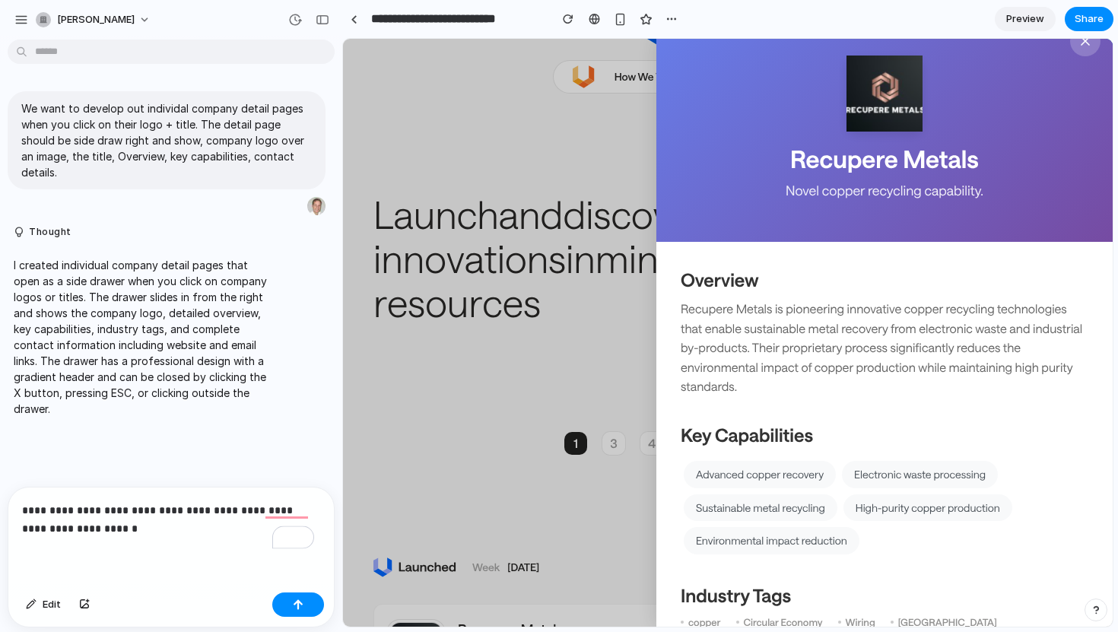
scroll to position [0, 0]
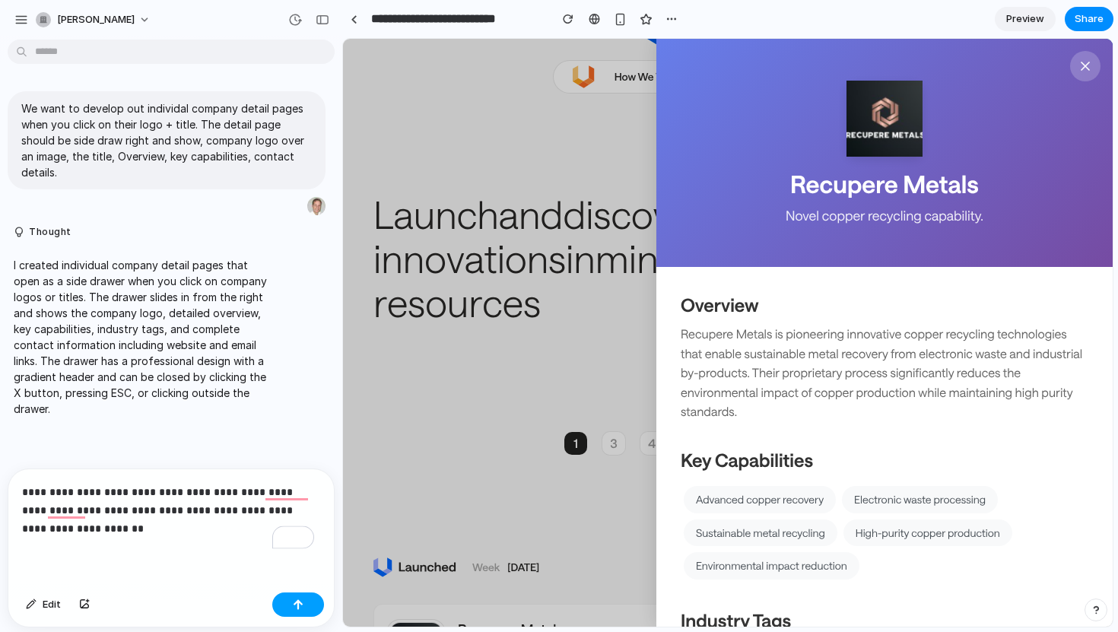
click at [295, 602] on div "button" at bounding box center [298, 604] width 11 height 11
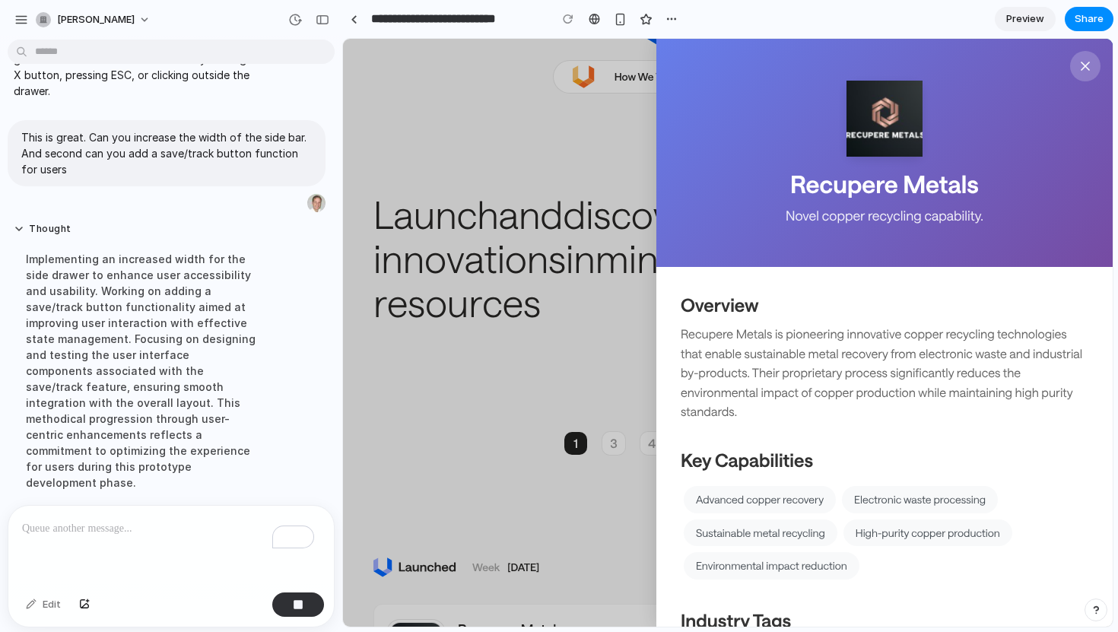
scroll to position [352, 0]
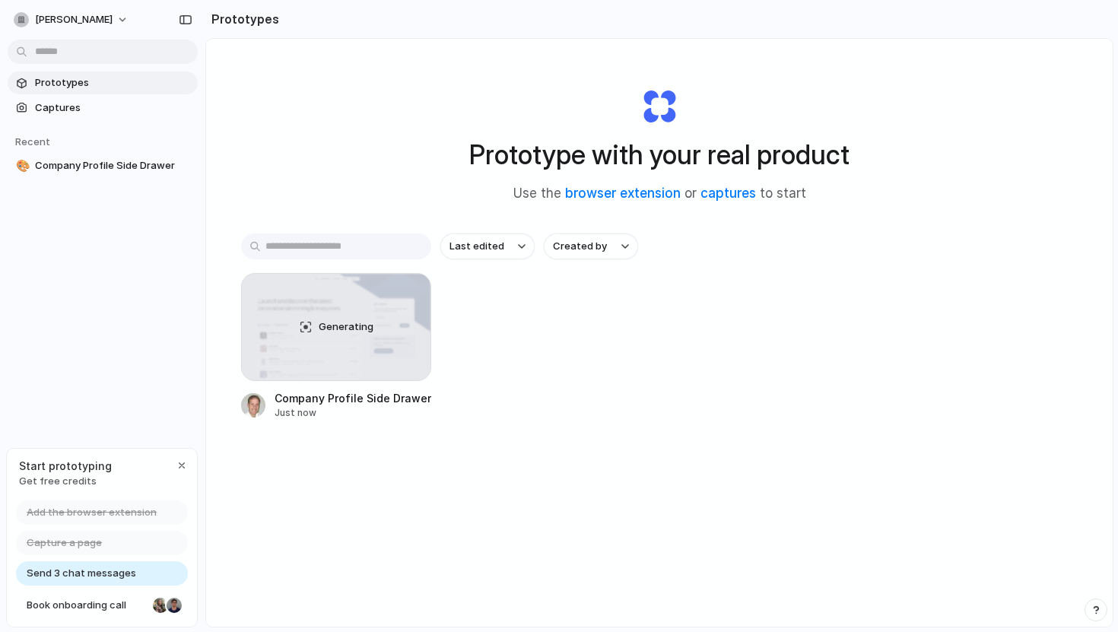
click at [61, 481] on span "Get free credits" at bounding box center [65, 481] width 93 height 15
click at [134, 274] on div "Prototypes Captures Recent 🎨 Company Profile Side Drawer" at bounding box center [102, 188] width 205 height 376
click at [103, 20] on button "[PERSON_NAME]" at bounding box center [72, 20] width 129 height 24
click at [84, 62] on li "Settings" at bounding box center [74, 54] width 126 height 24
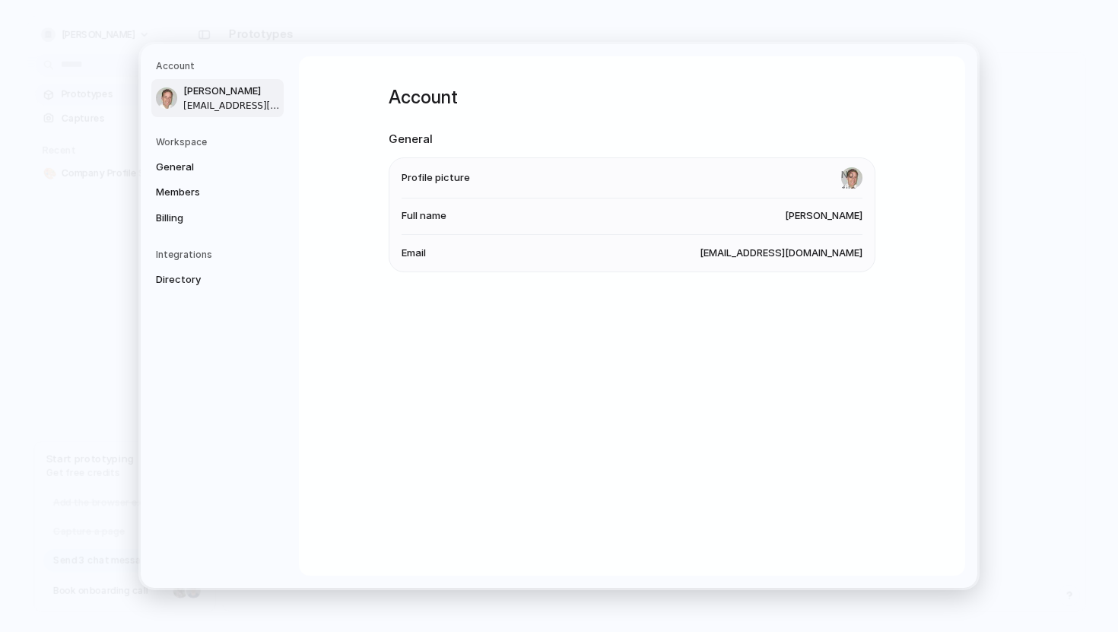
click at [793, 216] on li "Full name Zane Prickett" at bounding box center [631, 216] width 461 height 36
click at [497, 252] on li "Email zprickett@gmail.com" at bounding box center [631, 253] width 461 height 36
click at [195, 154] on div "Workspace General Members Billing" at bounding box center [220, 182] width 128 height 95
click at [188, 161] on span "General" at bounding box center [204, 167] width 97 height 15
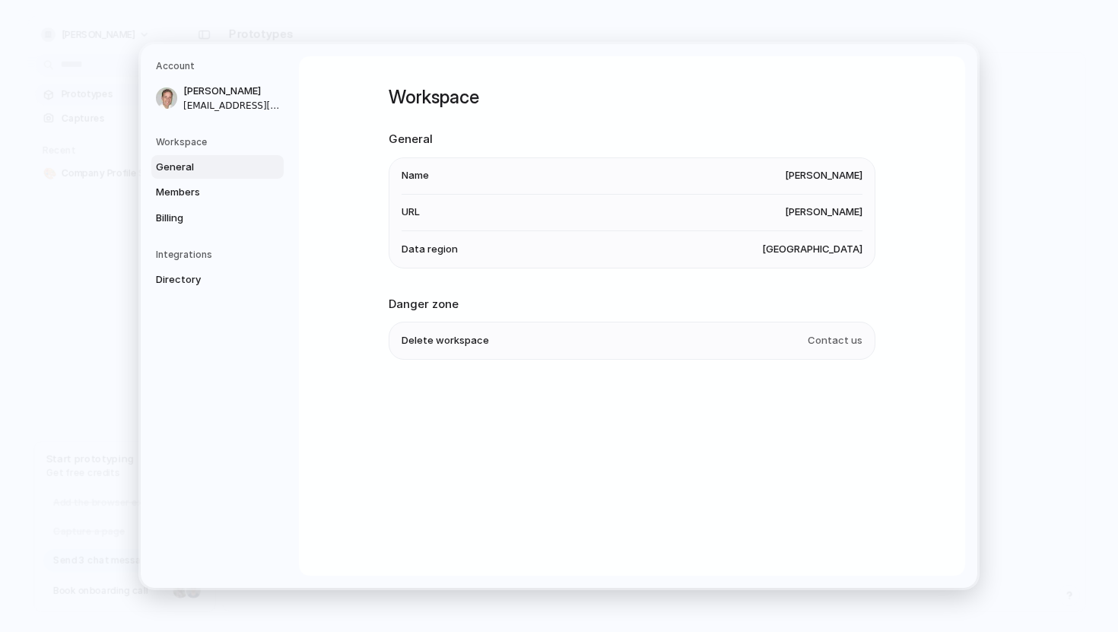
click at [763, 186] on li "Name zane-prickett" at bounding box center [631, 176] width 461 height 36
click at [820, 179] on span "[PERSON_NAME]" at bounding box center [824, 175] width 78 height 15
click at [820, 230] on li "URL zane-prickett" at bounding box center [631, 213] width 461 height 36
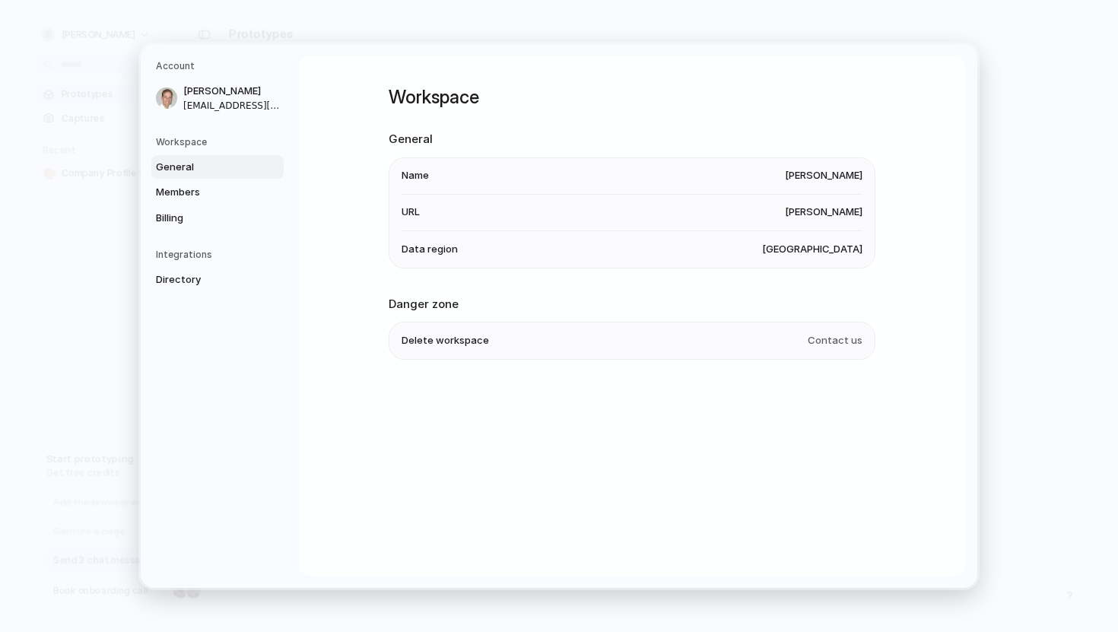
click at [825, 211] on span "[PERSON_NAME]" at bounding box center [824, 212] width 78 height 15
click at [821, 243] on span "United States" at bounding box center [812, 249] width 100 height 15
click at [826, 208] on span "[PERSON_NAME]" at bounding box center [824, 212] width 78 height 15
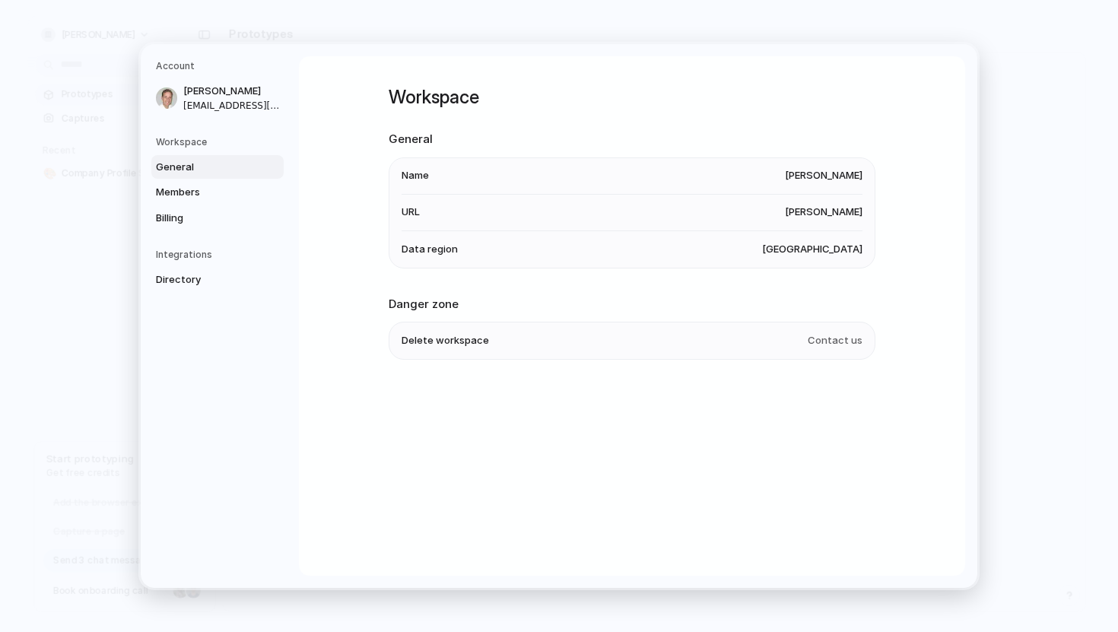
click at [826, 208] on span "[PERSON_NAME]" at bounding box center [824, 212] width 78 height 15
click at [198, 189] on span "Members" at bounding box center [204, 192] width 97 height 15
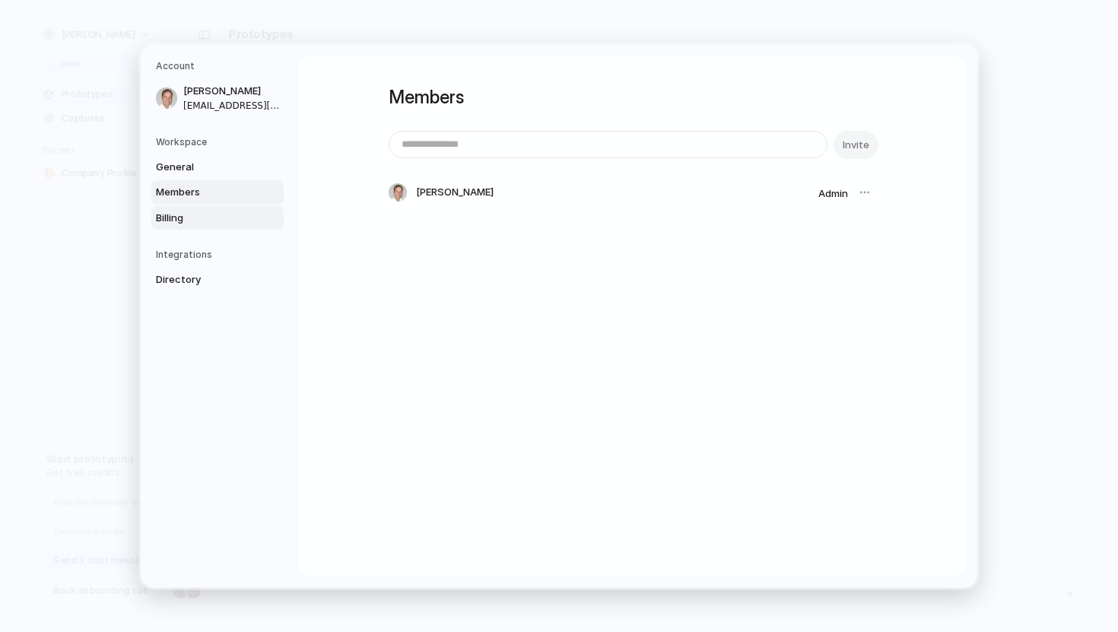
click at [179, 217] on span "Billing" at bounding box center [204, 218] width 97 height 15
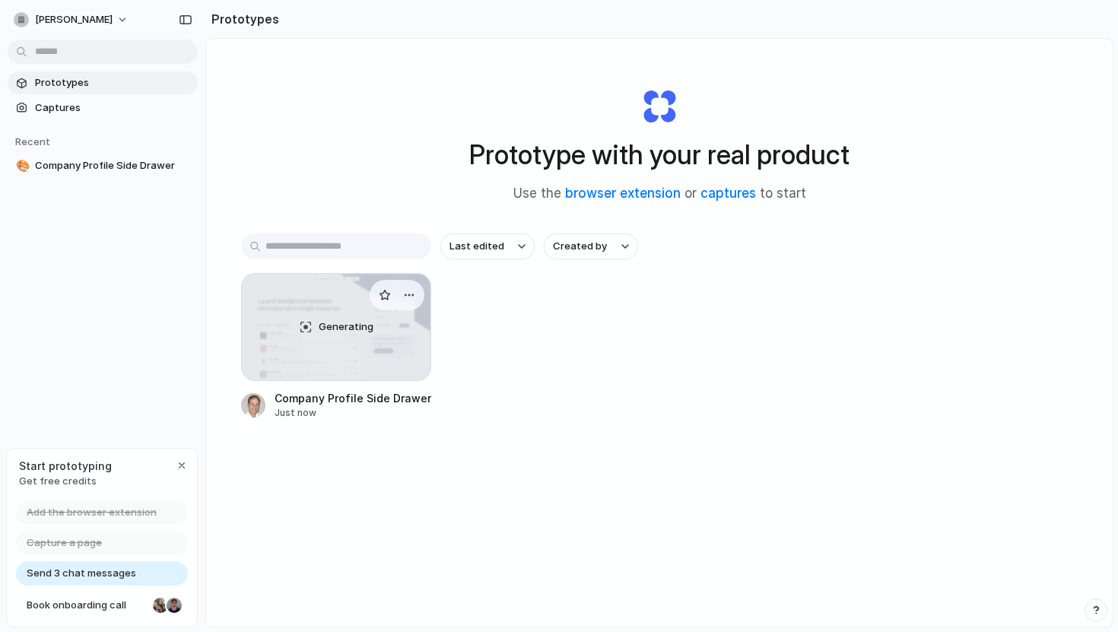
click at [336, 334] on span "Generating" at bounding box center [346, 326] width 55 height 15
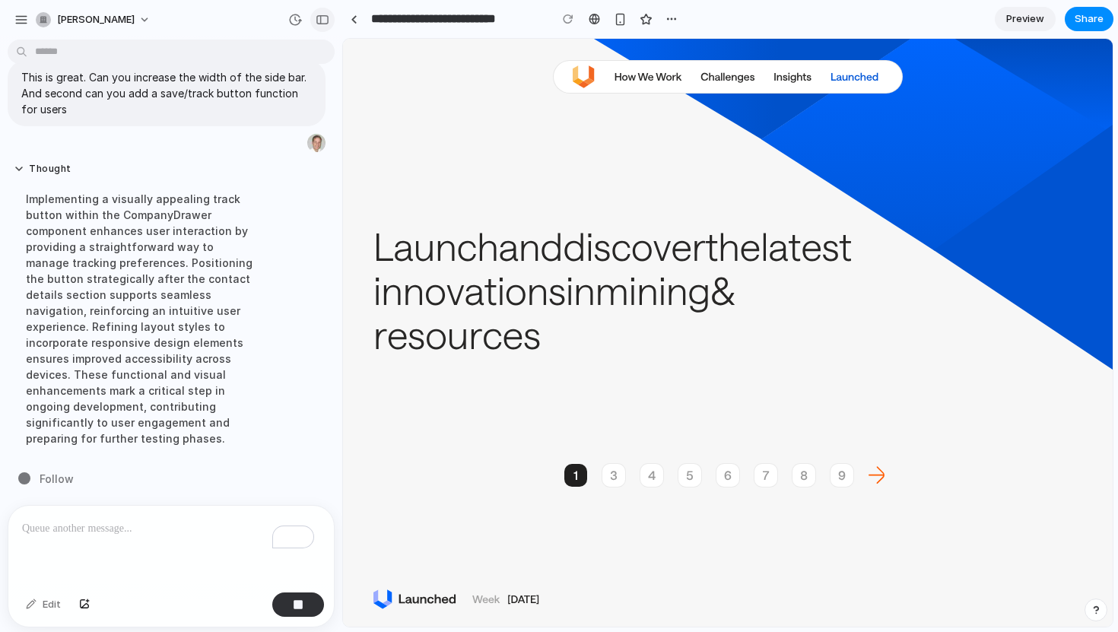
click at [322, 18] on div "button" at bounding box center [323, 19] width 14 height 11
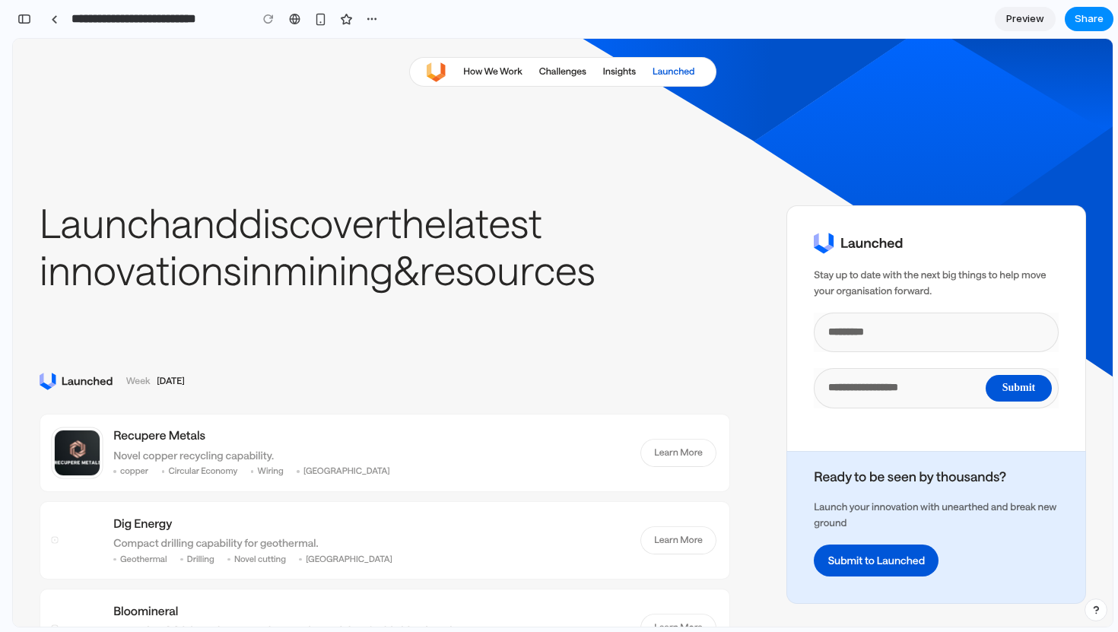
scroll to position [79, 0]
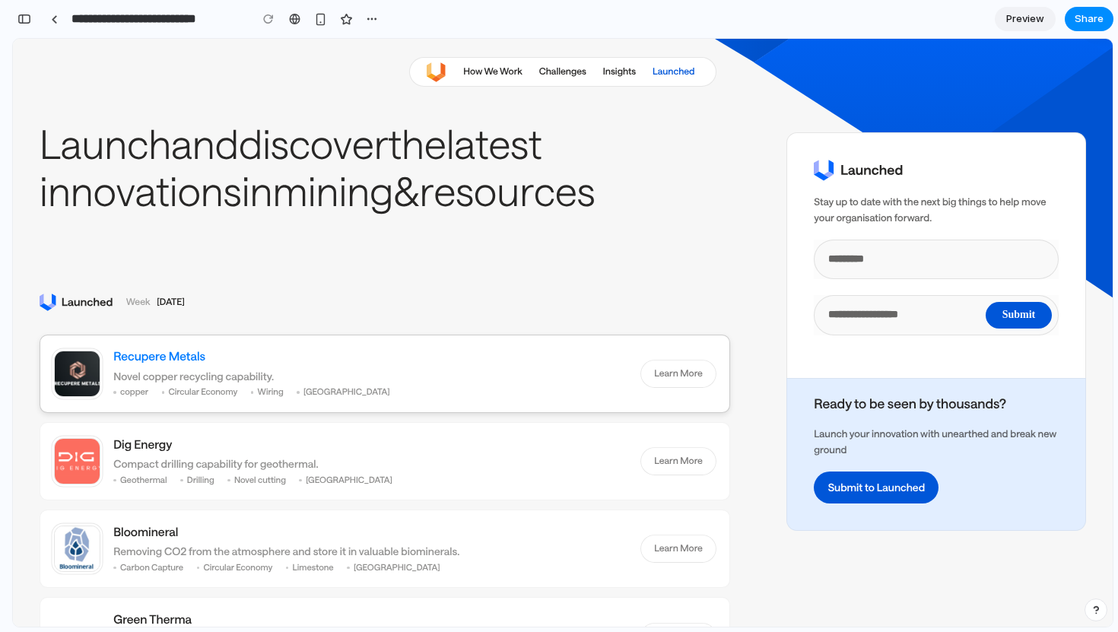
click at [167, 359] on h3 "Recupere Metals" at bounding box center [370, 356] width 514 height 17
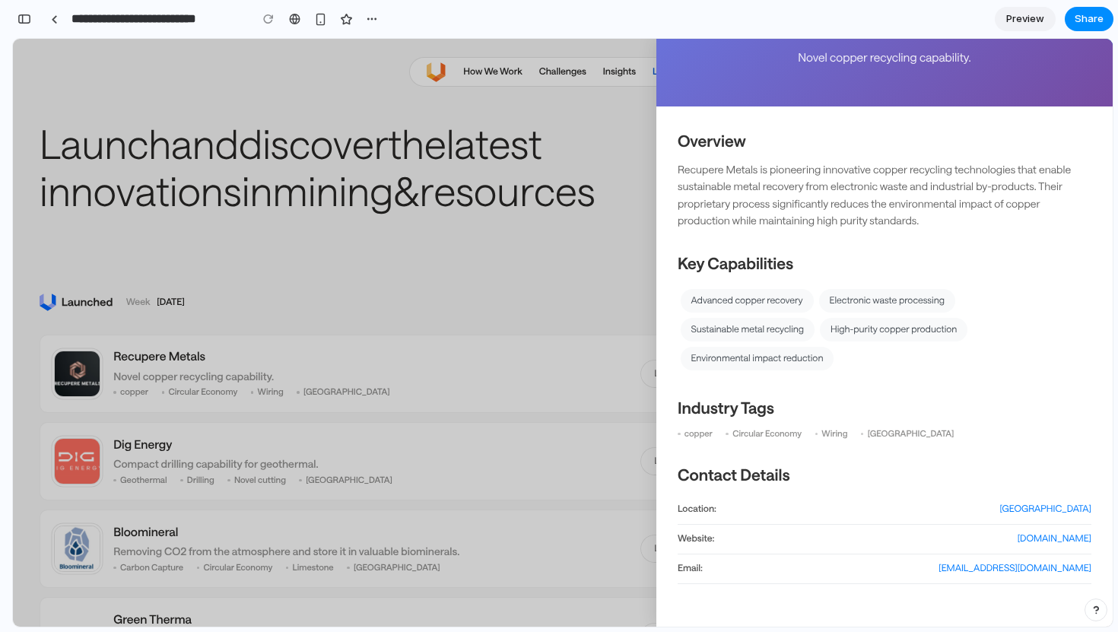
scroll to position [0, 0]
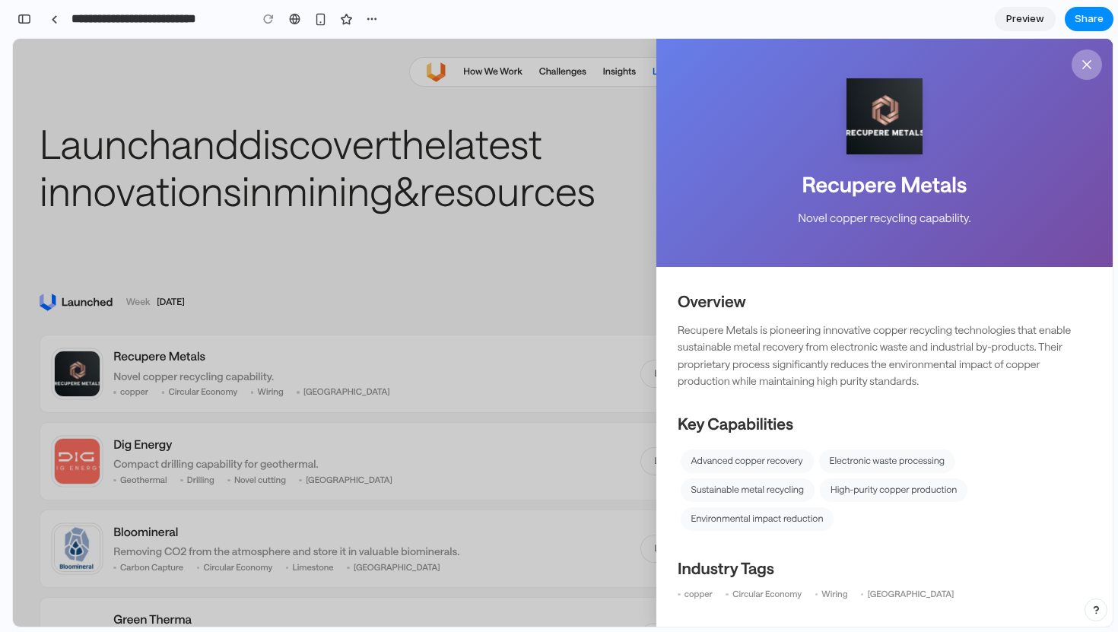
click at [1071, 74] on button at bounding box center [1086, 64] width 30 height 30
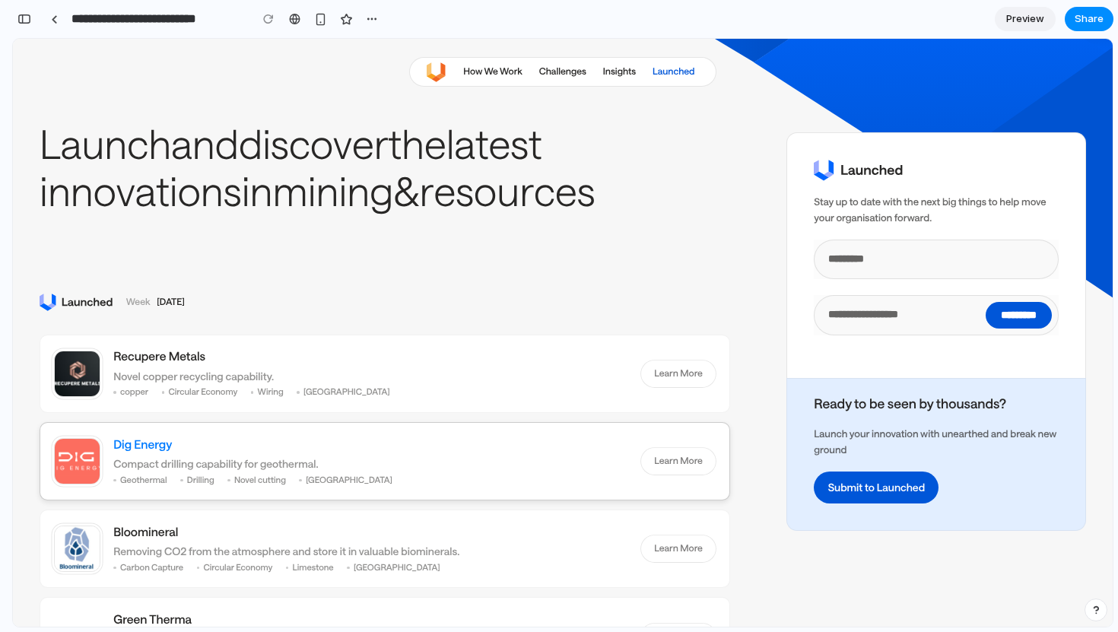
click at [128, 443] on h3 "Dig Energy" at bounding box center [370, 444] width 514 height 17
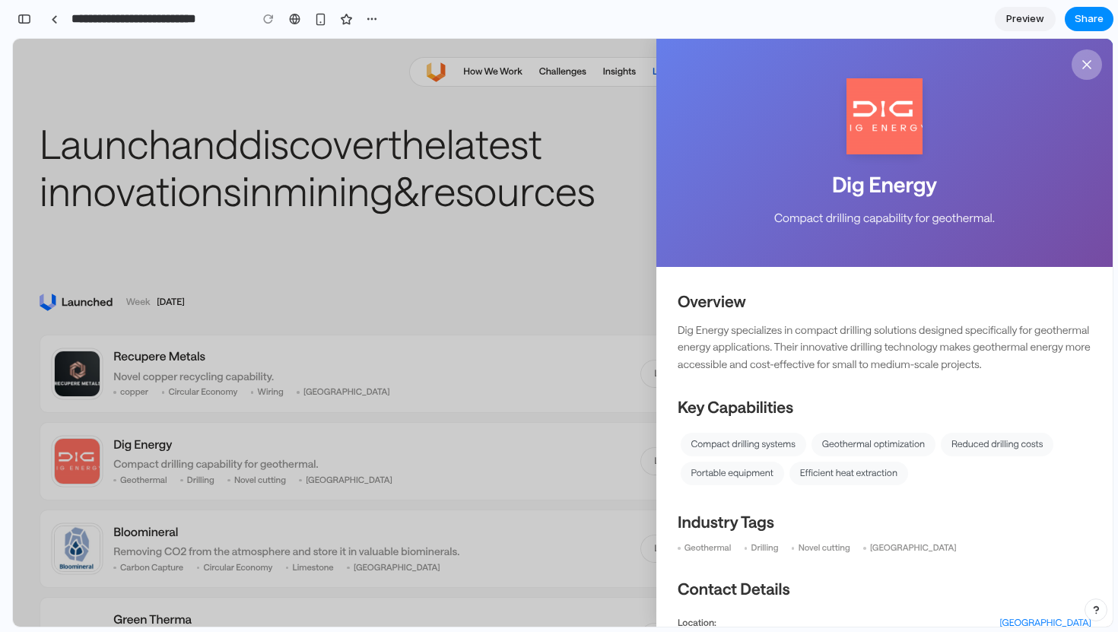
click at [1071, 74] on button at bounding box center [1086, 64] width 30 height 30
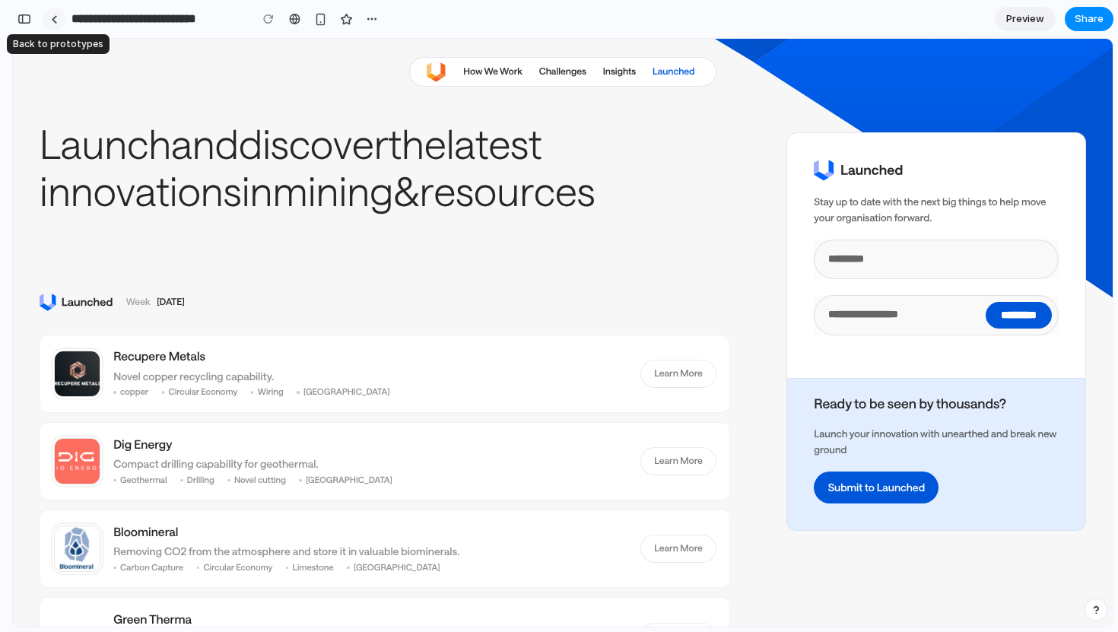
click at [54, 19] on div at bounding box center [54, 19] width 7 height 8
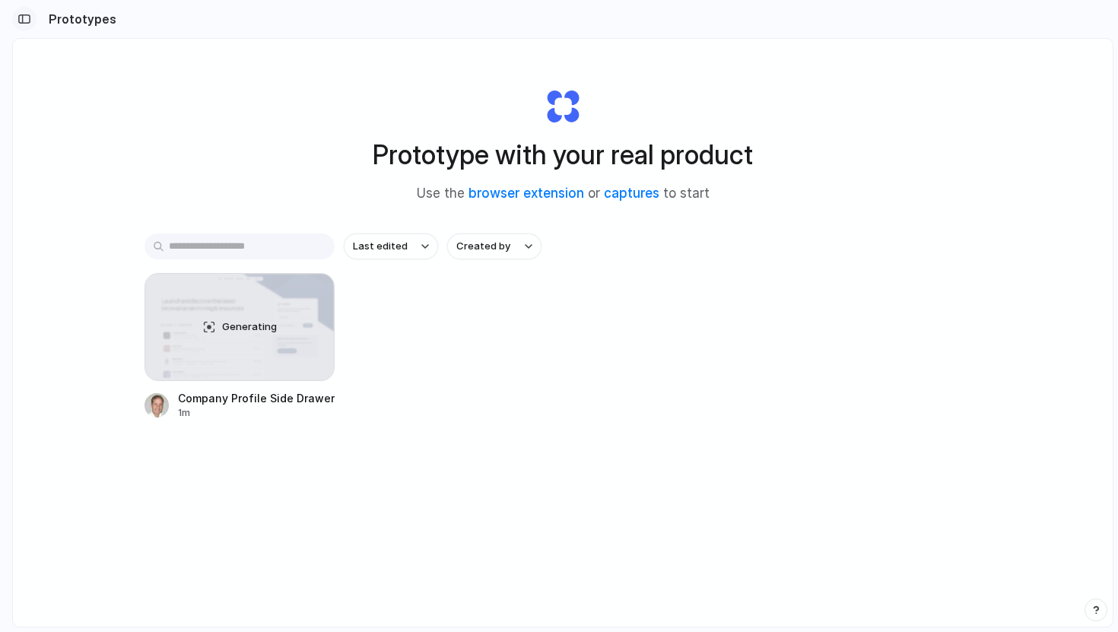
click at [17, 14] on div "button" at bounding box center [24, 19] width 14 height 11
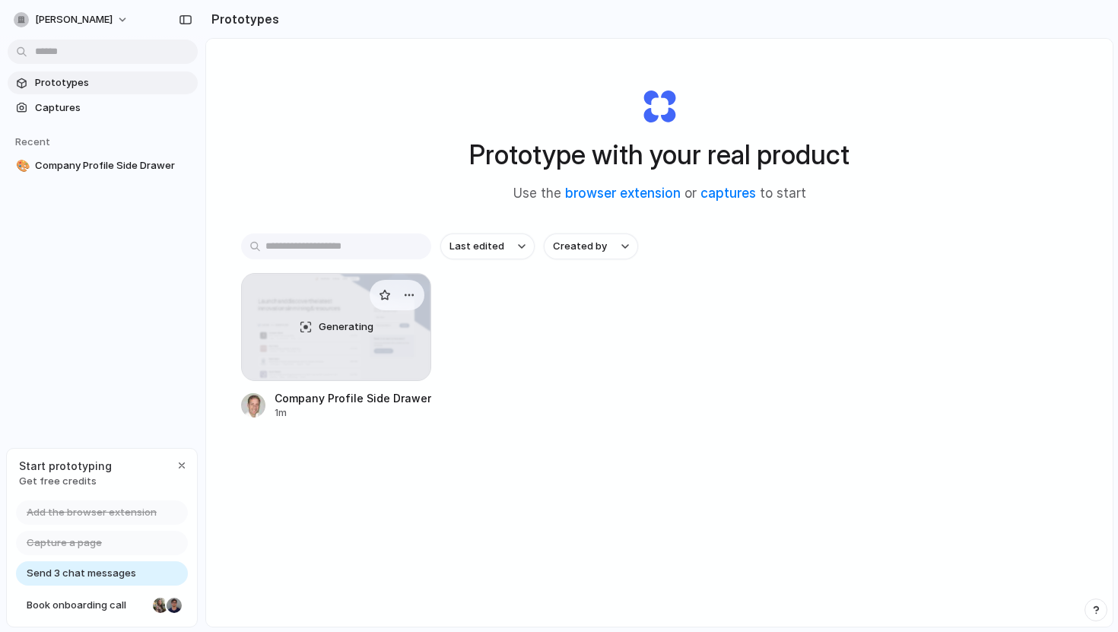
click at [337, 353] on div "Generating" at bounding box center [336, 327] width 189 height 106
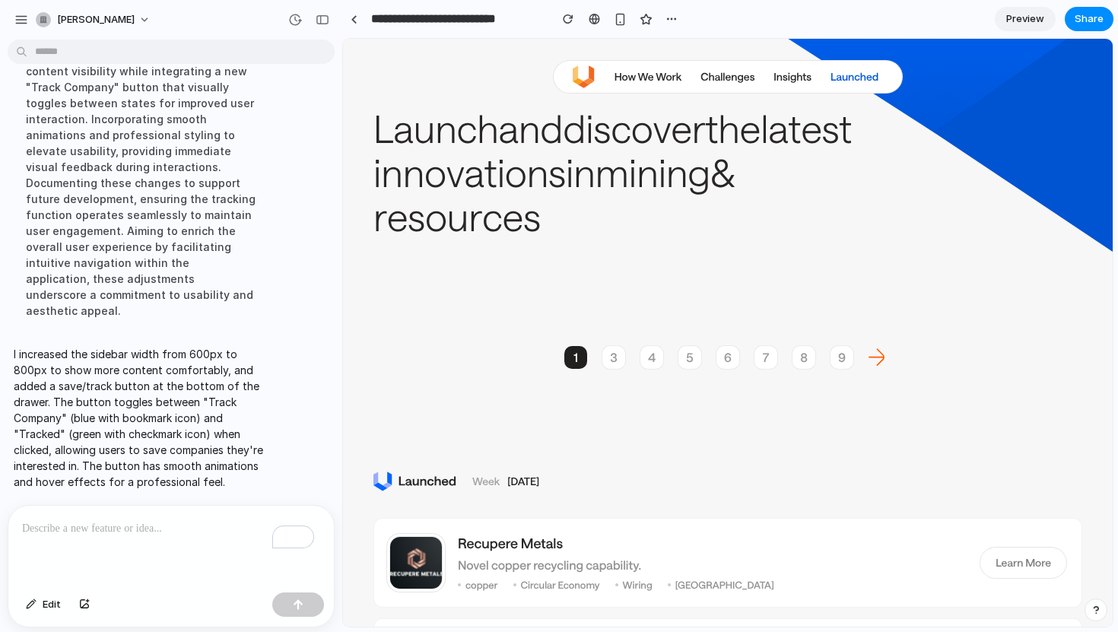
scroll to position [325, 0]
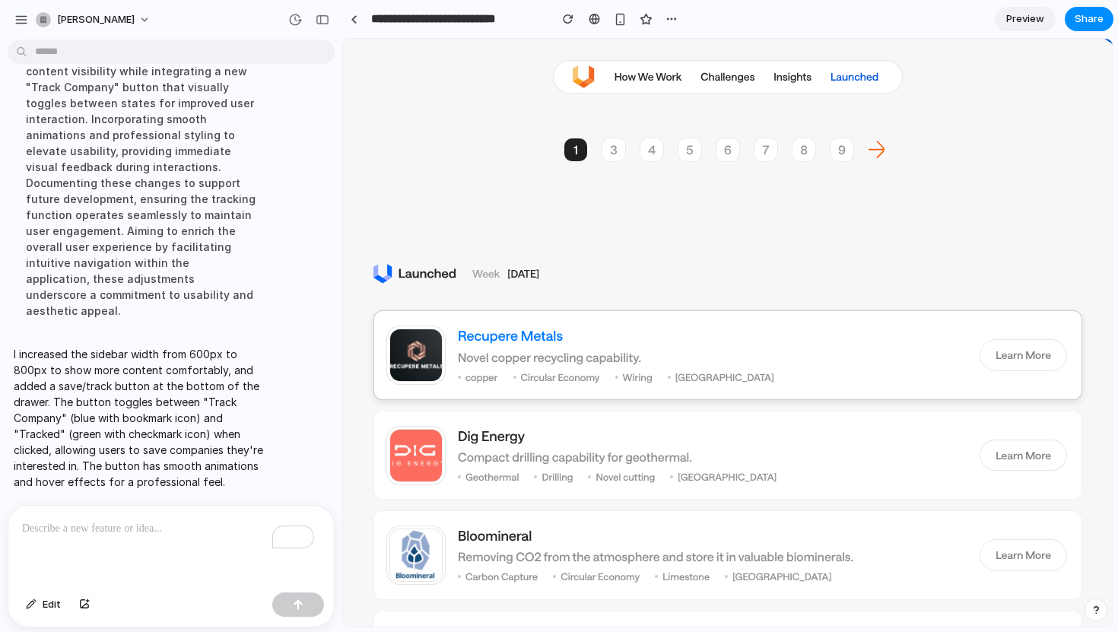
click at [494, 344] on h3 "Recupere Metals" at bounding box center [711, 335] width 507 height 19
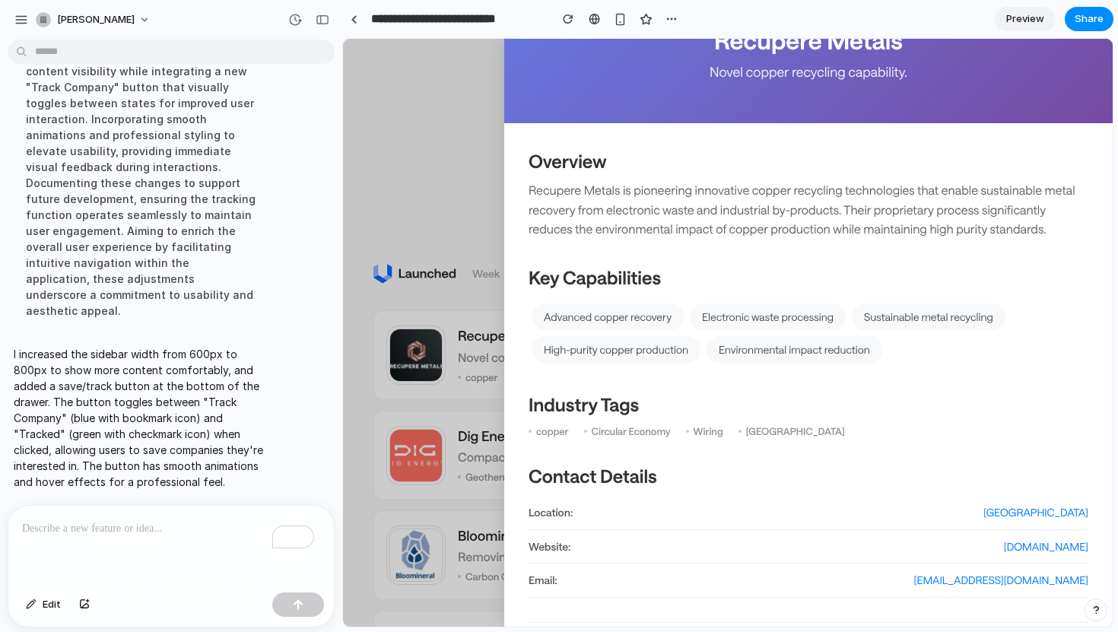
scroll to position [235, 0]
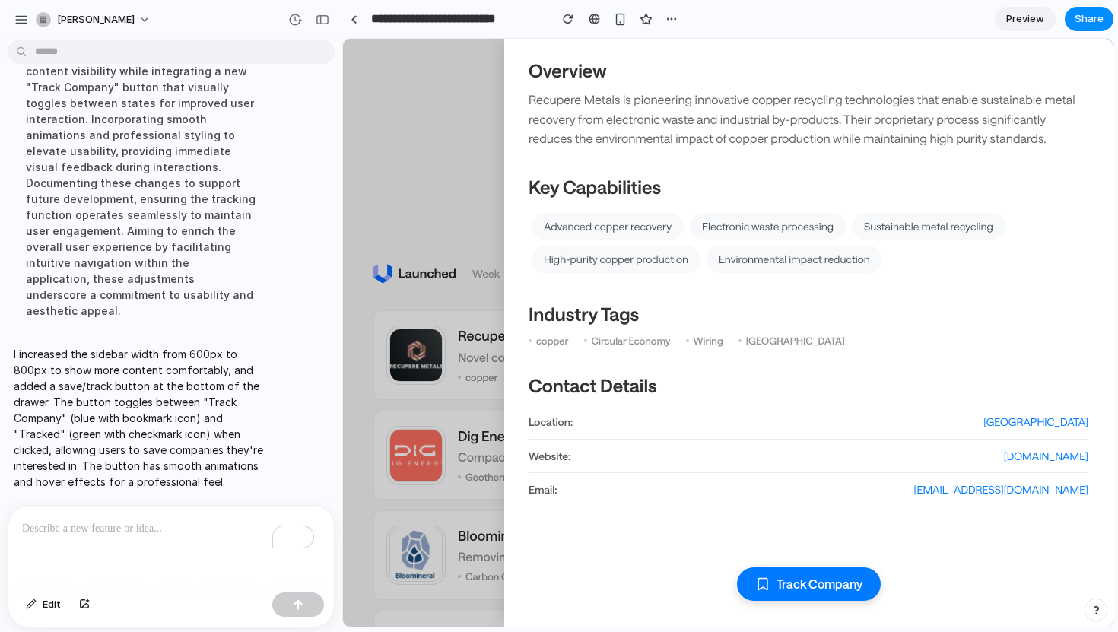
click at [812, 587] on button "Track Company" at bounding box center [809, 583] width 144 height 33
click at [884, 588] on div "Tracked" at bounding box center [808, 567] width 560 height 71
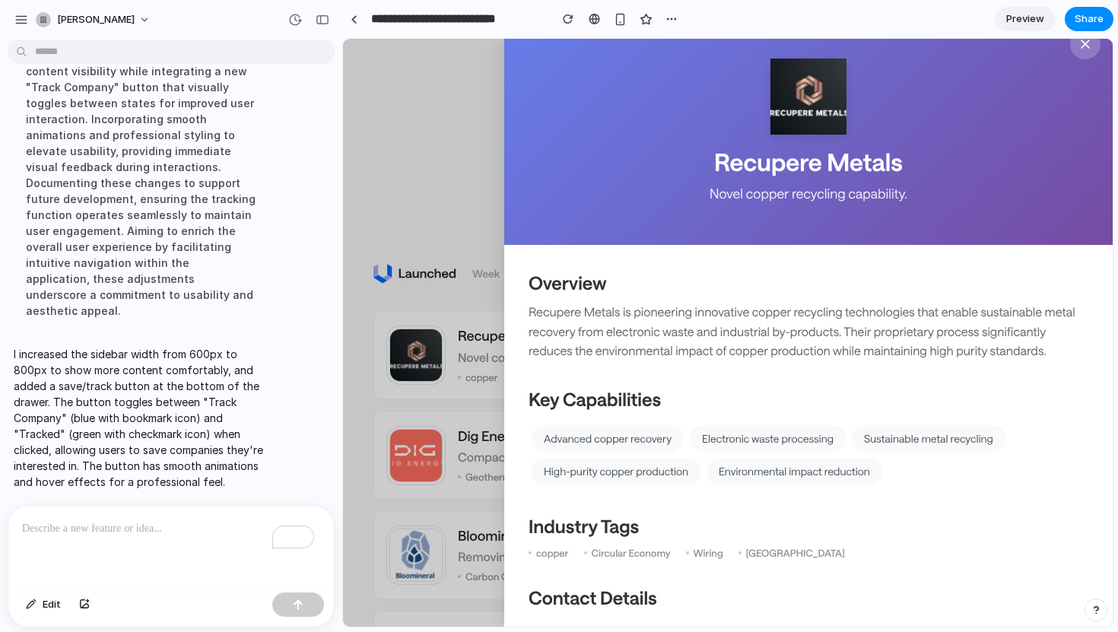
scroll to position [0, 0]
